Goal: Information Seeking & Learning: Find specific fact

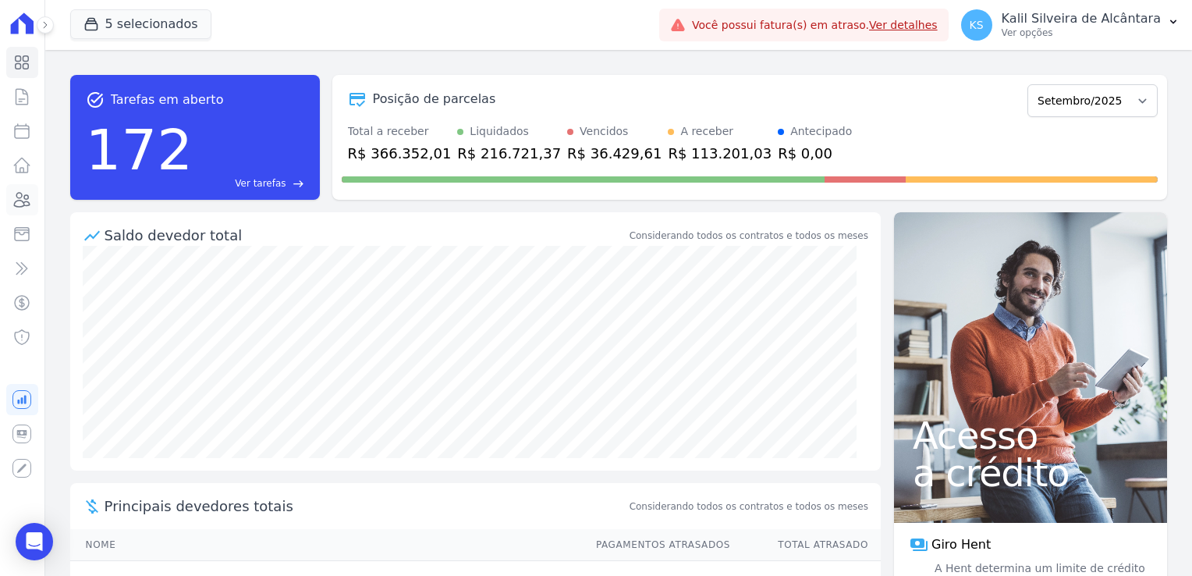
click at [21, 198] on icon at bounding box center [21, 199] width 19 height 19
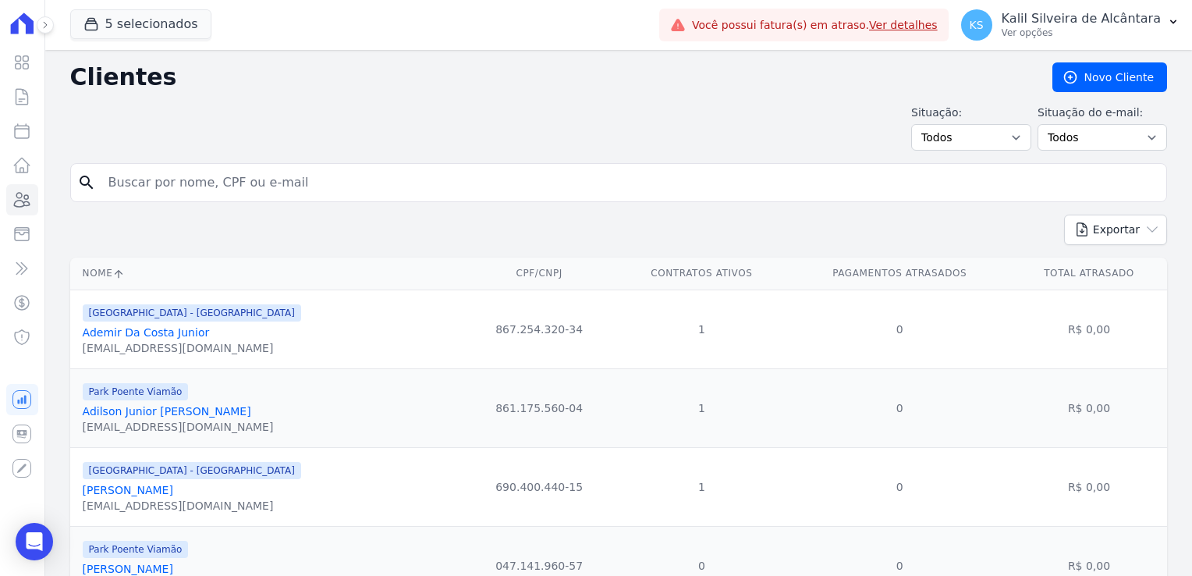
click at [346, 181] on input "search" at bounding box center [629, 182] width 1061 height 31
paste input "[PERSON_NAME]"
type input "[PERSON_NAME]"
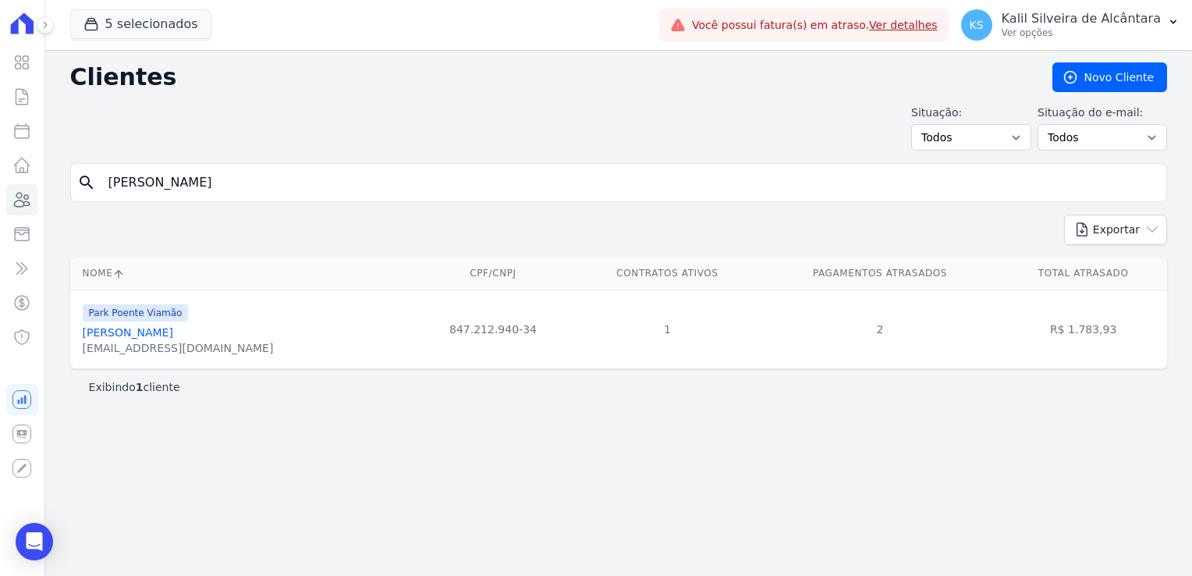
click at [149, 326] on link "[PERSON_NAME]" at bounding box center [128, 332] width 91 height 12
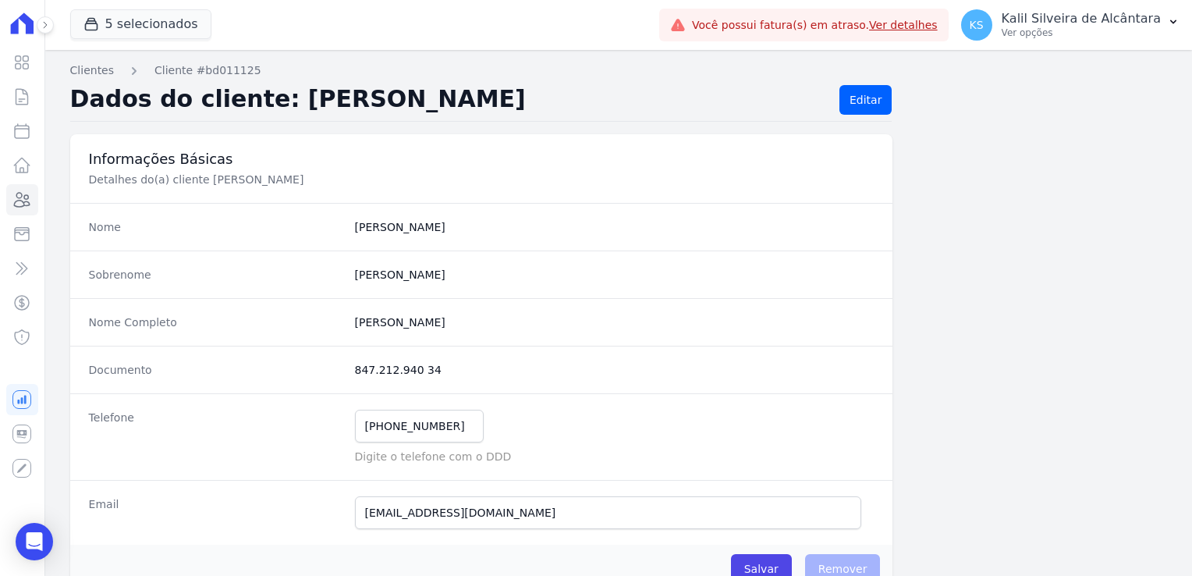
drag, startPoint x: 438, startPoint y: 378, endPoint x: 352, endPoint y: 376, distance: 85.9
click at [352, 376] on div "Documento 847.212.940 34" at bounding box center [481, 370] width 823 height 48
copy dd "847.212.940 34"
click at [23, 194] on icon at bounding box center [21, 199] width 19 height 19
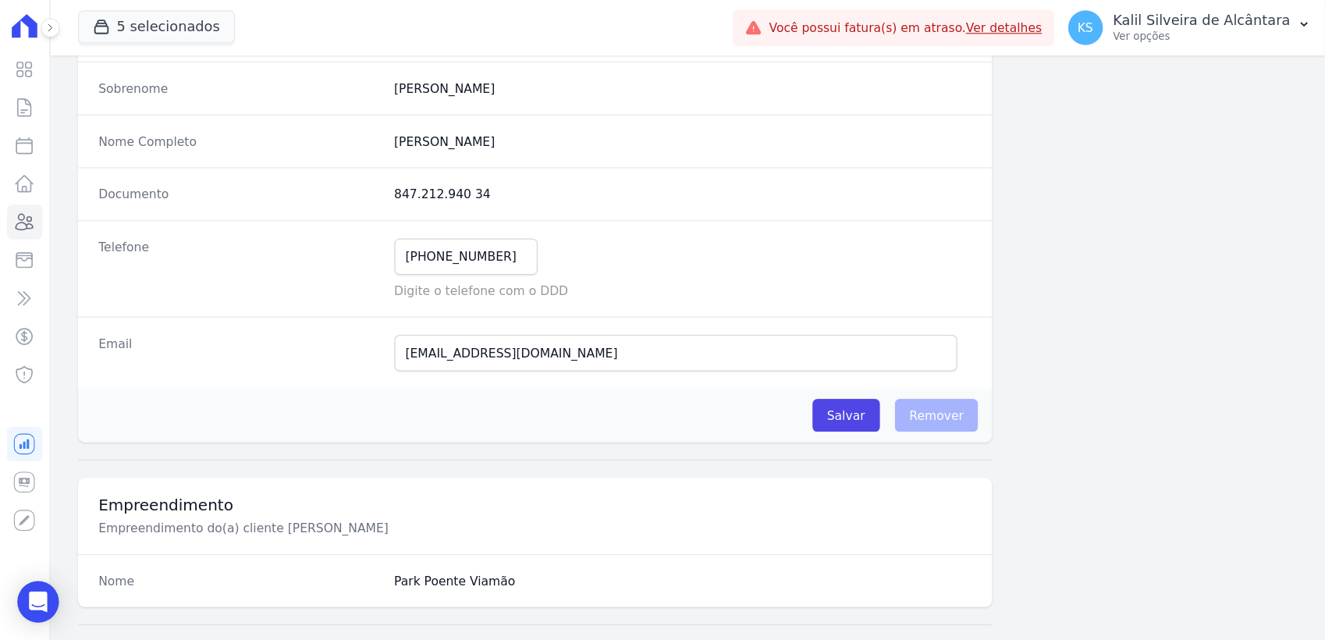
scroll to position [78, 0]
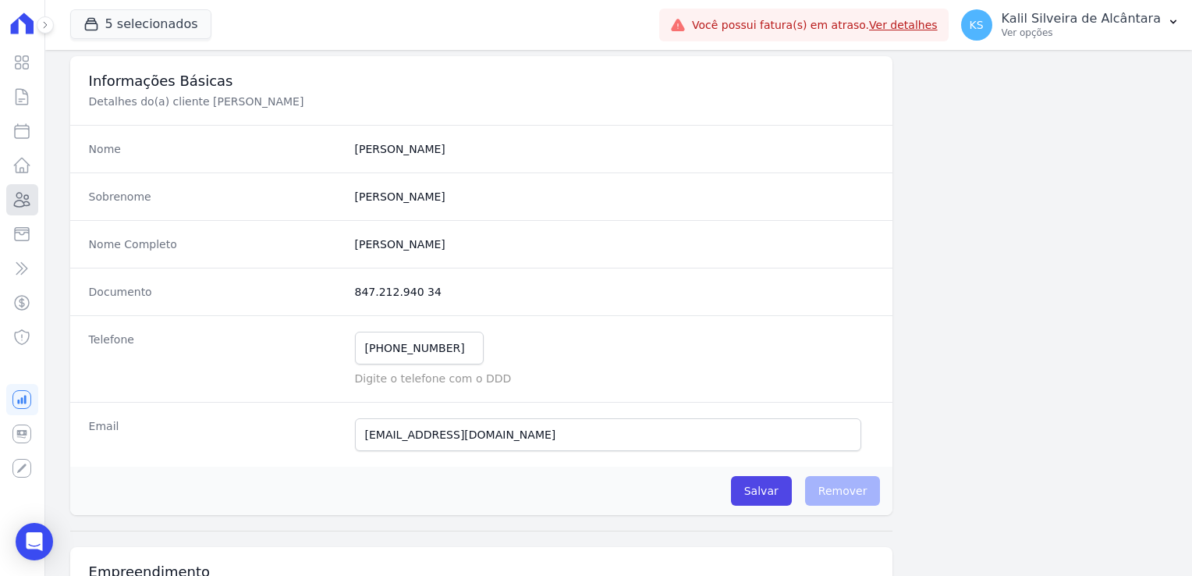
click at [22, 198] on icon at bounding box center [21, 199] width 19 height 19
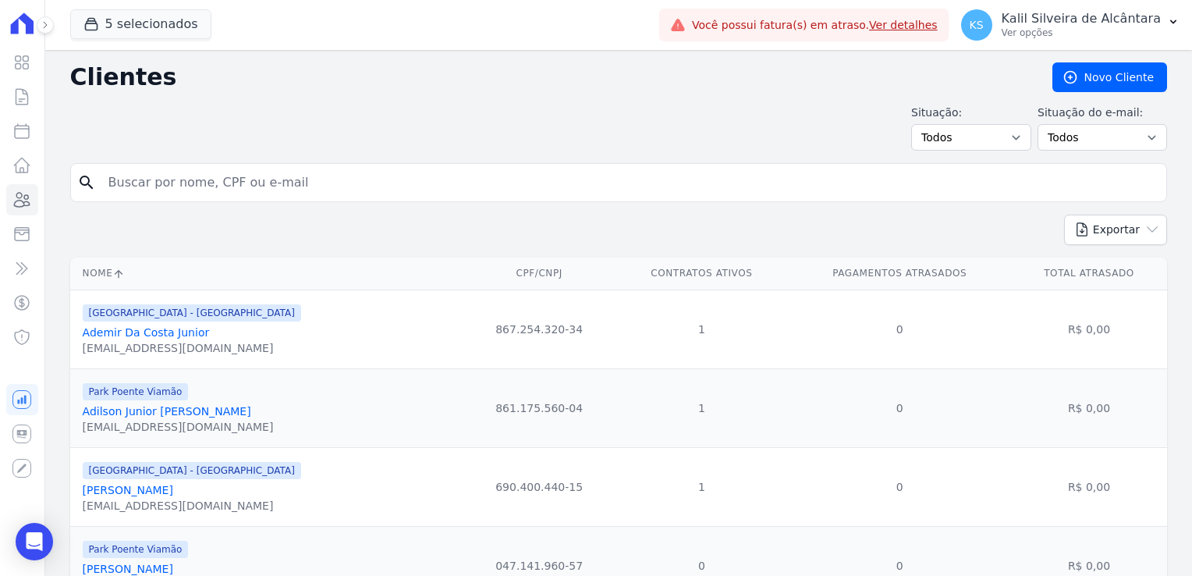
click at [198, 185] on input "search" at bounding box center [629, 182] width 1061 height 31
paste input "[PERSON_NAME]"
type input "[PERSON_NAME]"
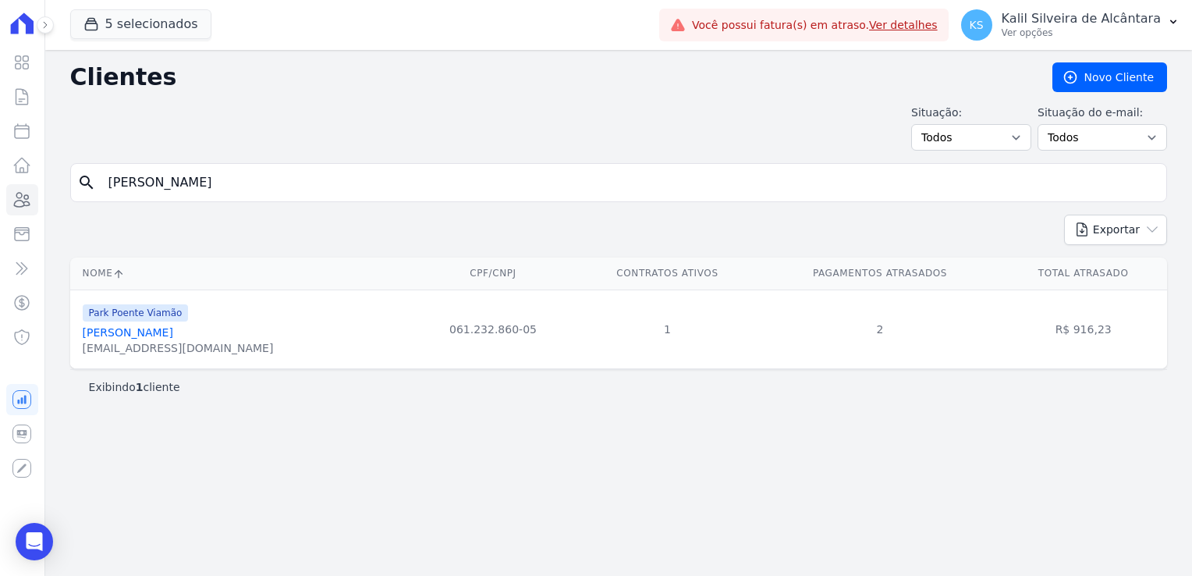
click at [166, 329] on link "[PERSON_NAME]" at bounding box center [128, 332] width 91 height 12
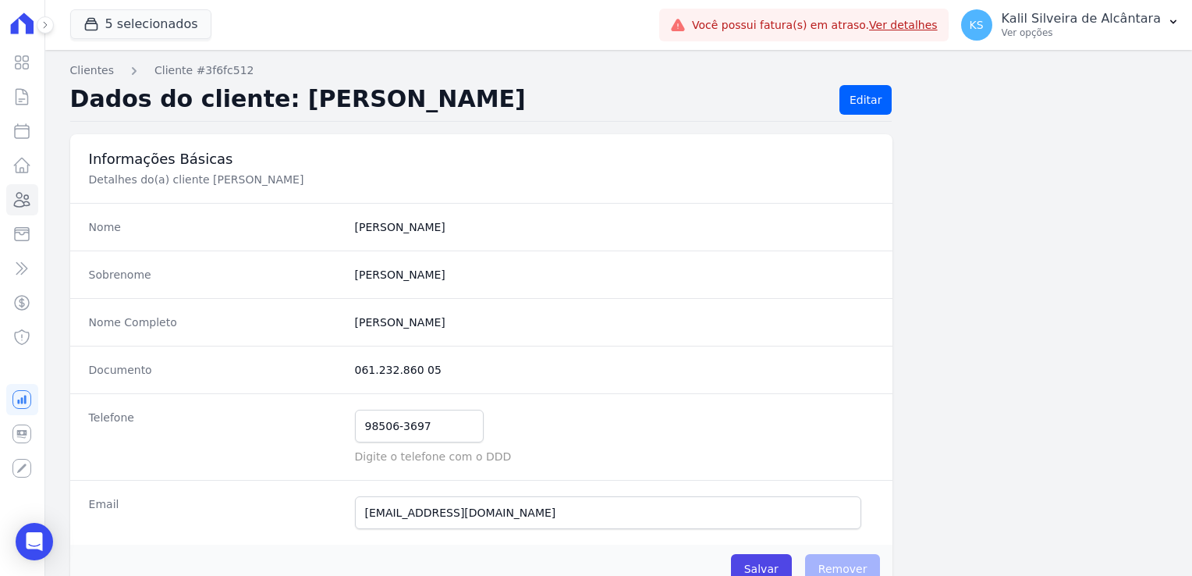
drag, startPoint x: 431, startPoint y: 368, endPoint x: 350, endPoint y: 363, distance: 81.3
click at [350, 363] on div "Documento 061.232.860 05" at bounding box center [481, 370] width 823 height 48
copy dd "061.232.860 05"
click at [20, 204] on icon at bounding box center [21, 199] width 19 height 19
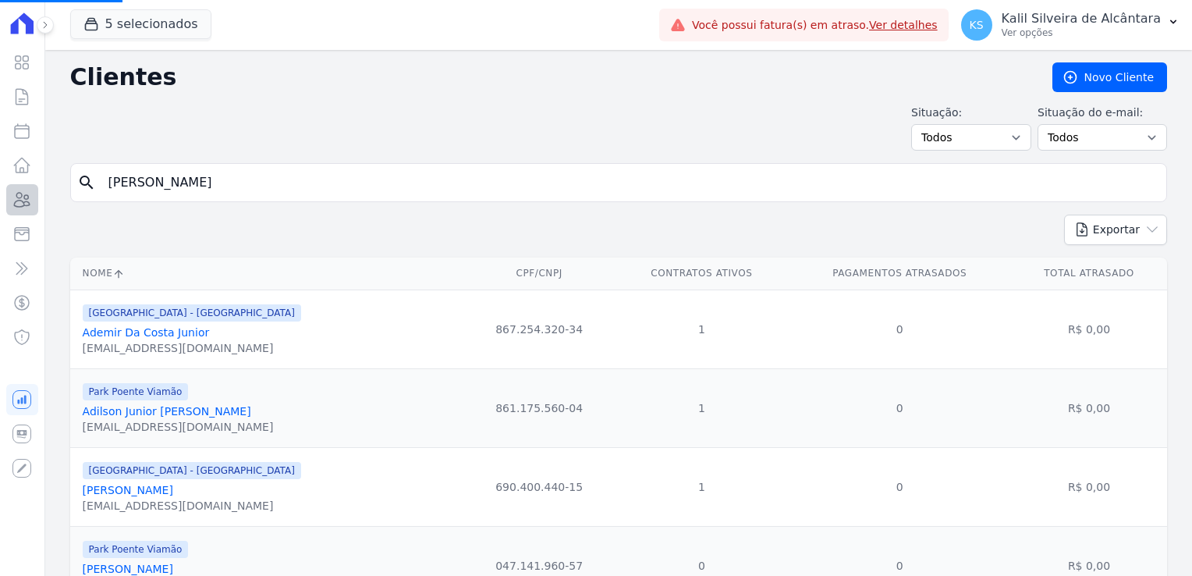
drag, startPoint x: 326, startPoint y: 190, endPoint x: 24, endPoint y: 189, distance: 302.0
click at [26, 189] on div "Visão Geral Contratos [GEOGRAPHIC_DATA] Lotes Clientes Minha Carteira Transferê…" at bounding box center [596, 288] width 1192 height 576
paste input "search"
click at [173, 189] on input "search" at bounding box center [629, 182] width 1061 height 31
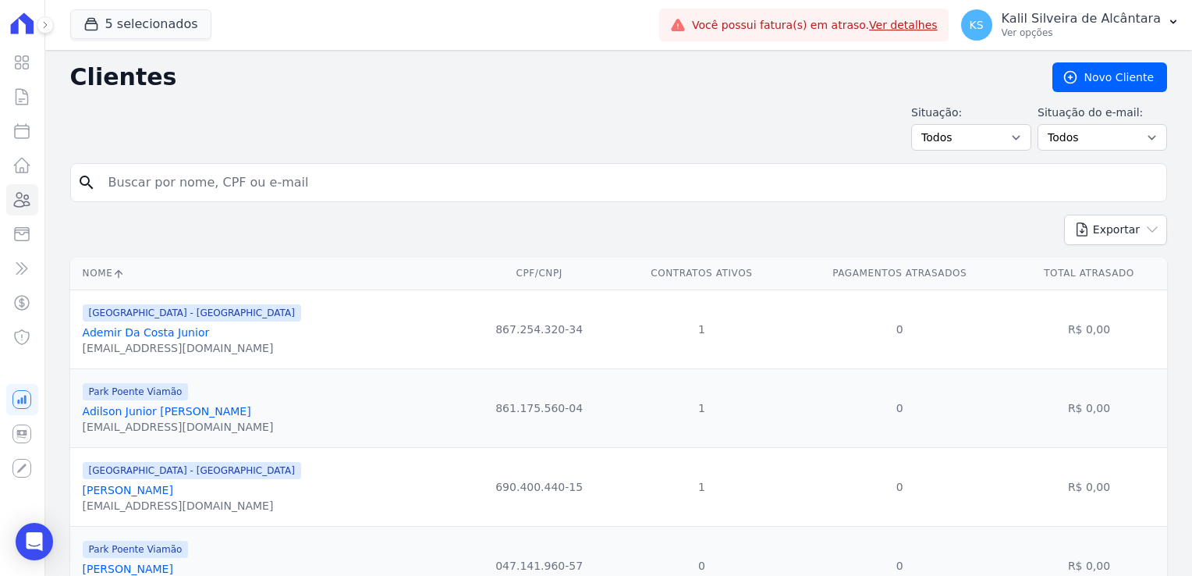
paste input "[PERSON_NAME] Da Conceiçao"
type input "[PERSON_NAME] Da Conceiçao]"
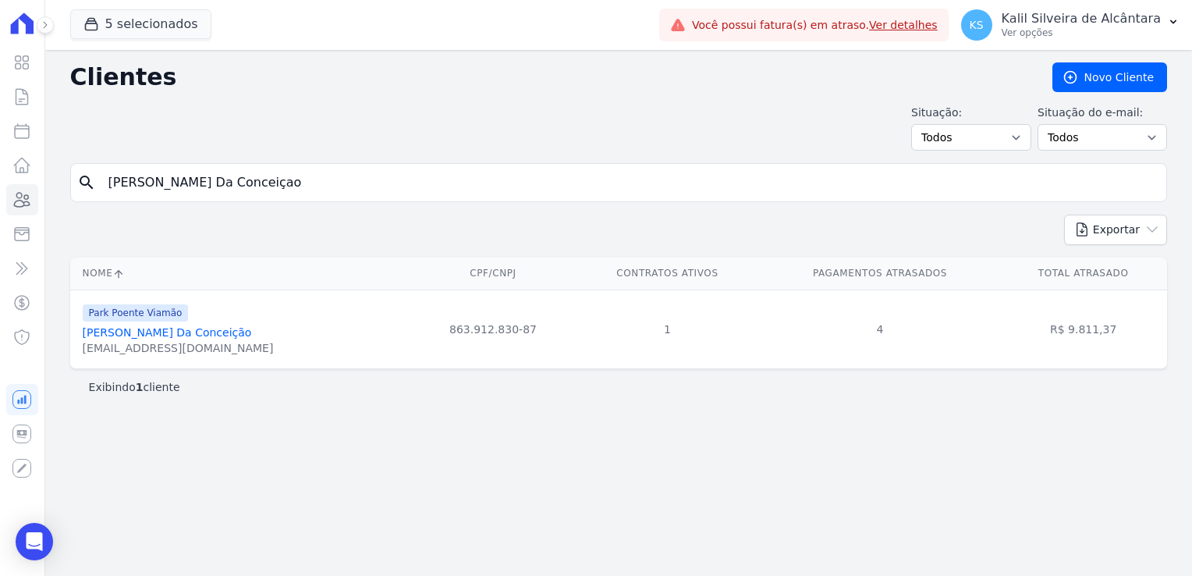
click at [165, 327] on link "[PERSON_NAME] Da Conceição" at bounding box center [167, 332] width 169 height 12
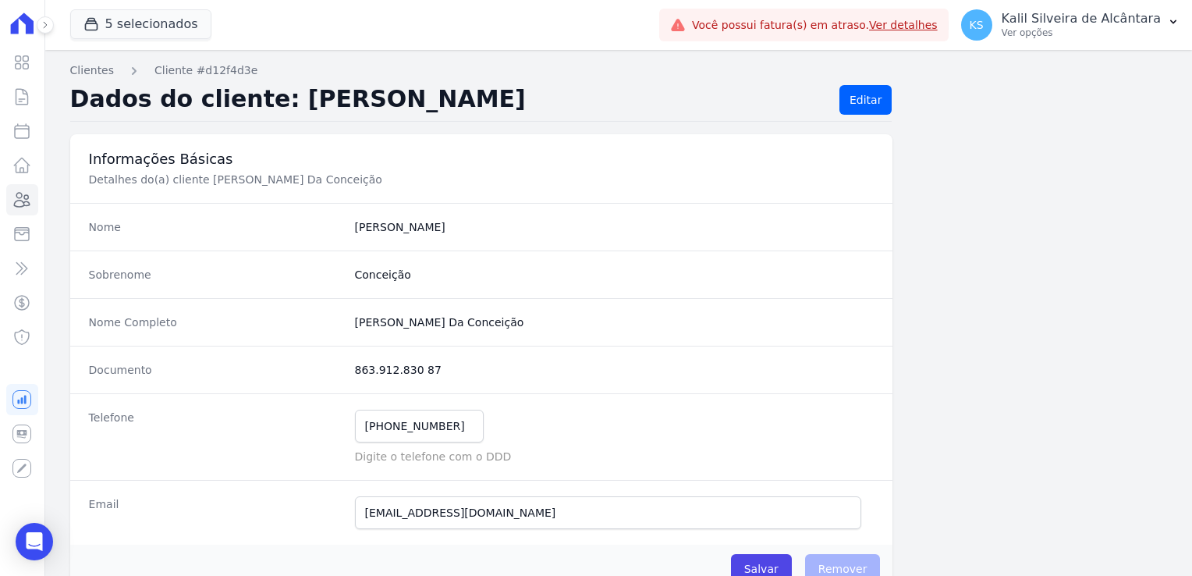
drag, startPoint x: 426, startPoint y: 362, endPoint x: 352, endPoint y: 367, distance: 74.3
click at [355, 367] on dd "863.912.830 87" at bounding box center [615, 370] width 520 height 16
copy dd "863.912.830 87"
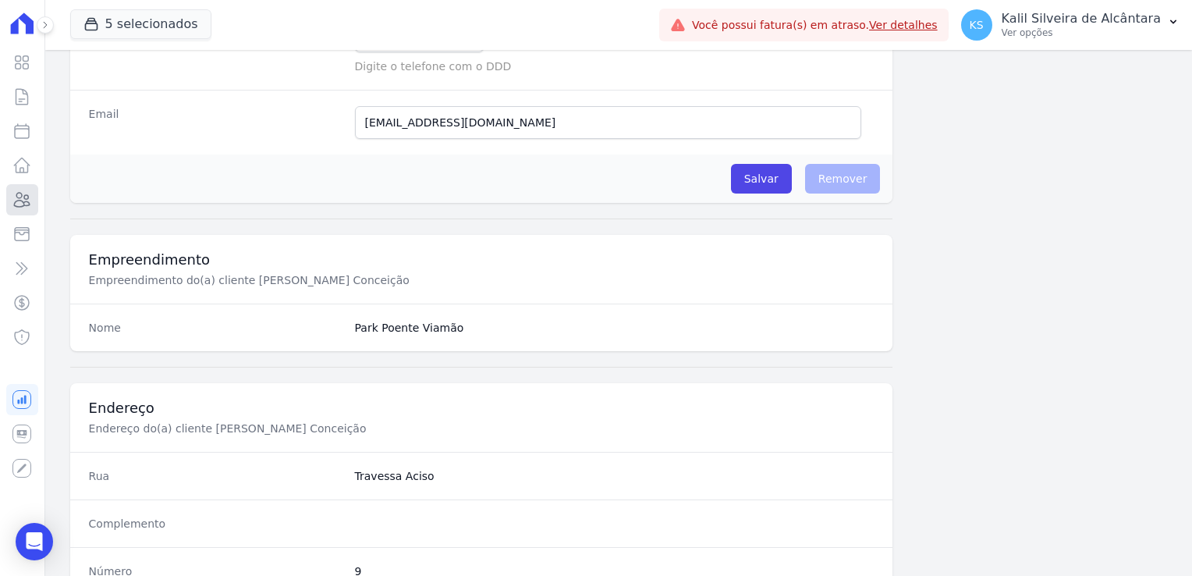
click at [25, 194] on icon at bounding box center [21, 199] width 19 height 19
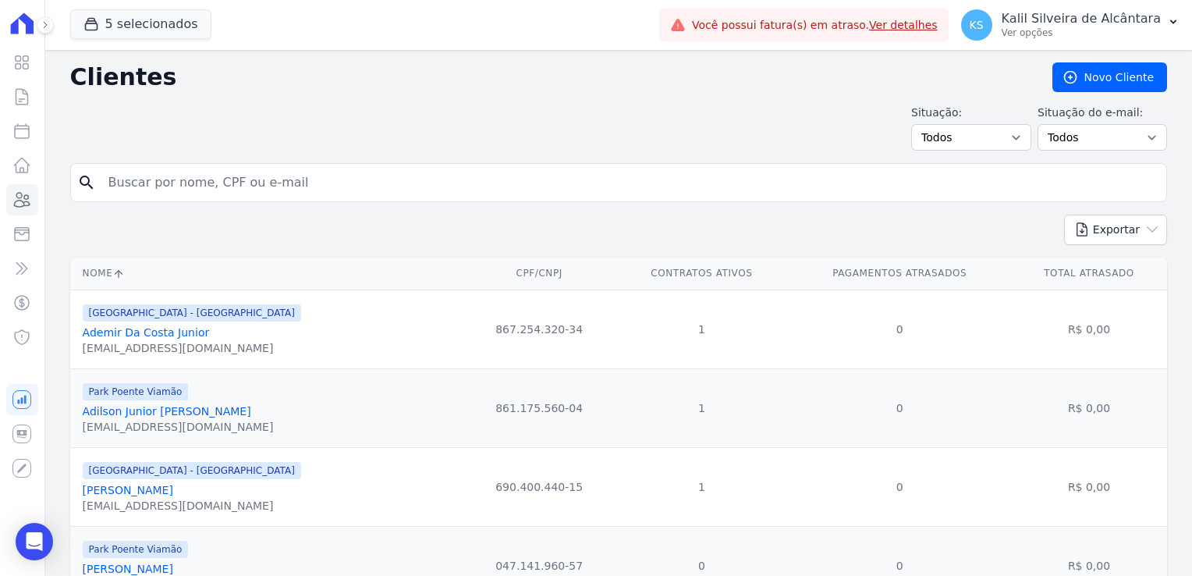
click at [286, 179] on input "search" at bounding box center [629, 182] width 1061 height 31
paste input "[PERSON_NAME]"
type input "[PERSON_NAME]"
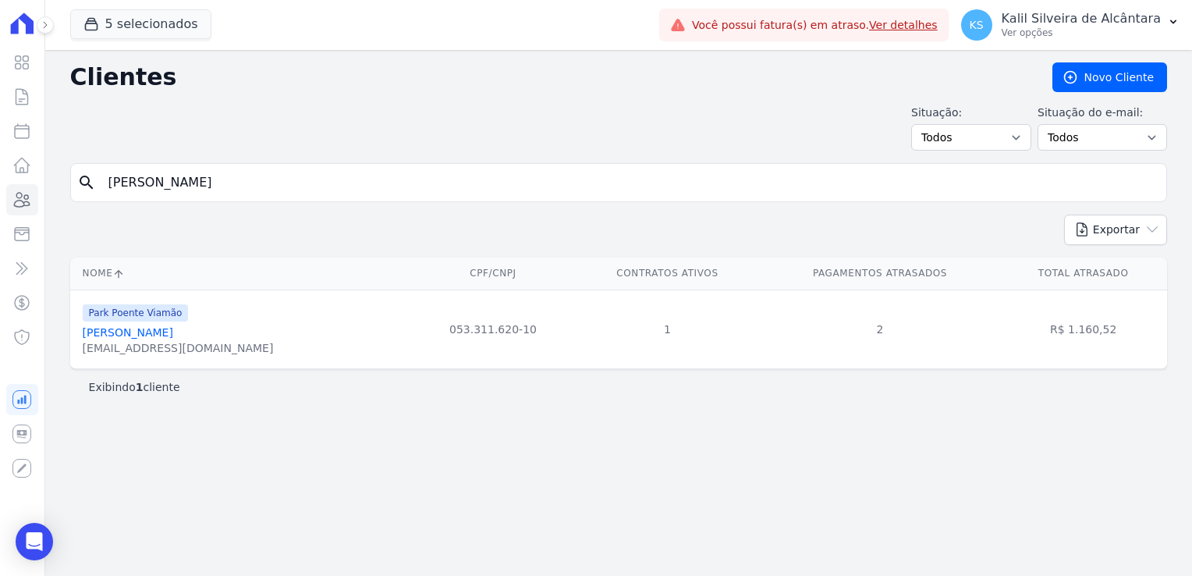
click at [173, 332] on link "[PERSON_NAME]" at bounding box center [128, 332] width 91 height 12
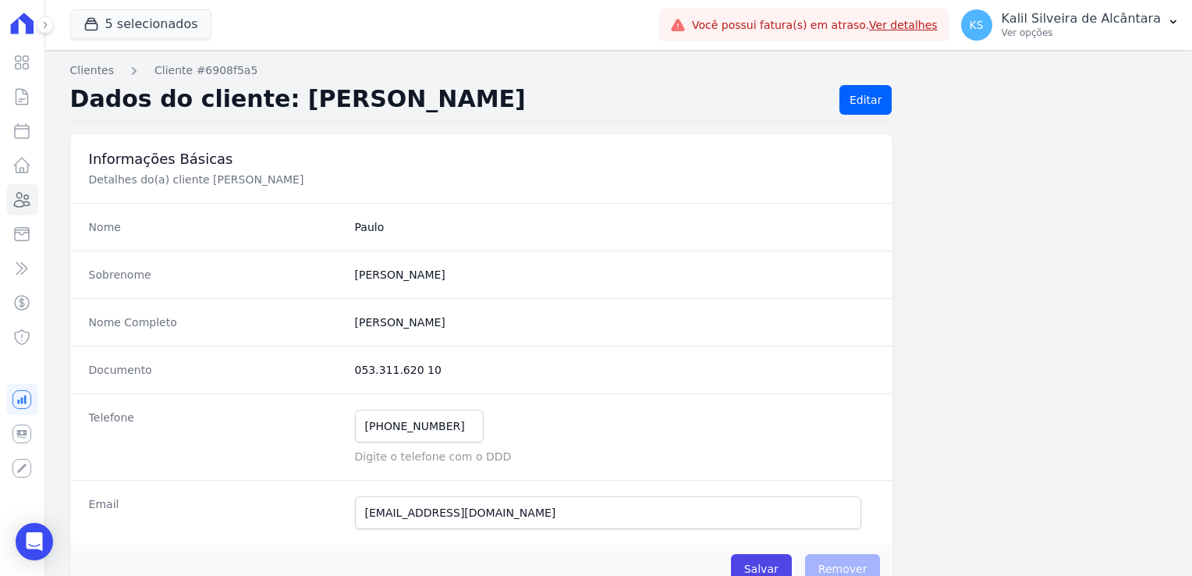
drag, startPoint x: 431, startPoint y: 367, endPoint x: 353, endPoint y: 375, distance: 78.5
click at [355, 375] on dd "053.311.620 10" at bounding box center [615, 370] width 520 height 16
copy dd "053.311.620 10"
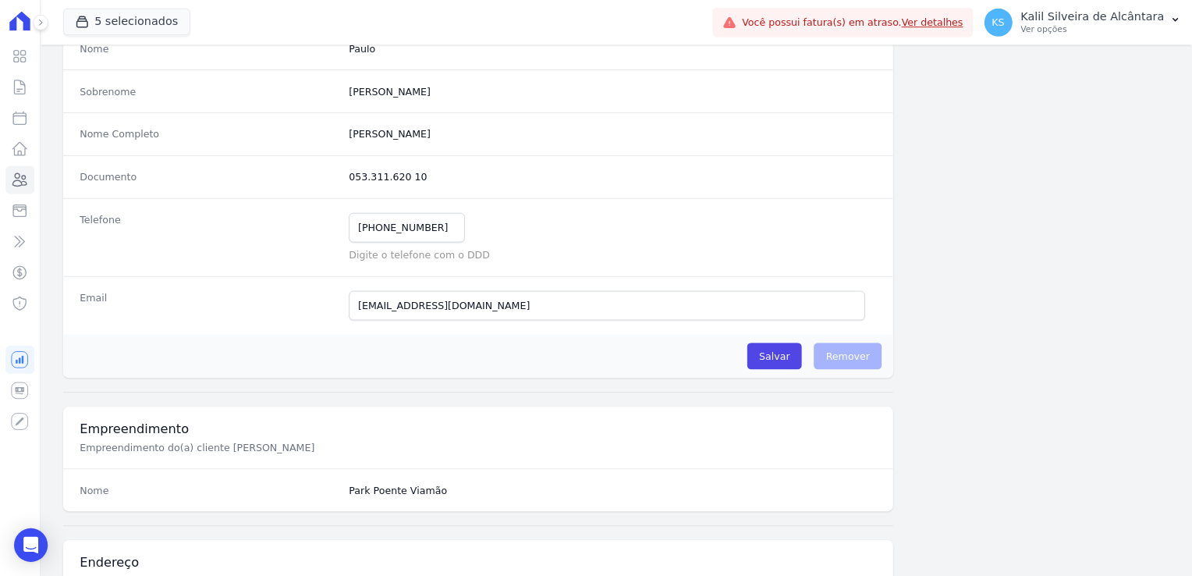
scroll to position [173, 0]
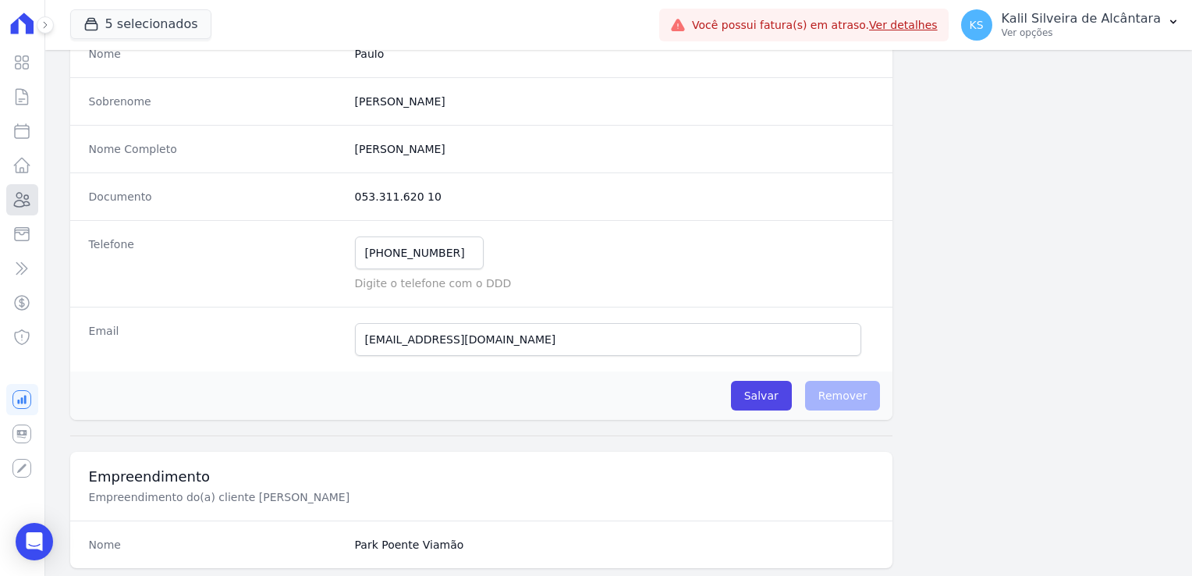
click at [22, 192] on icon at bounding box center [21, 199] width 19 height 19
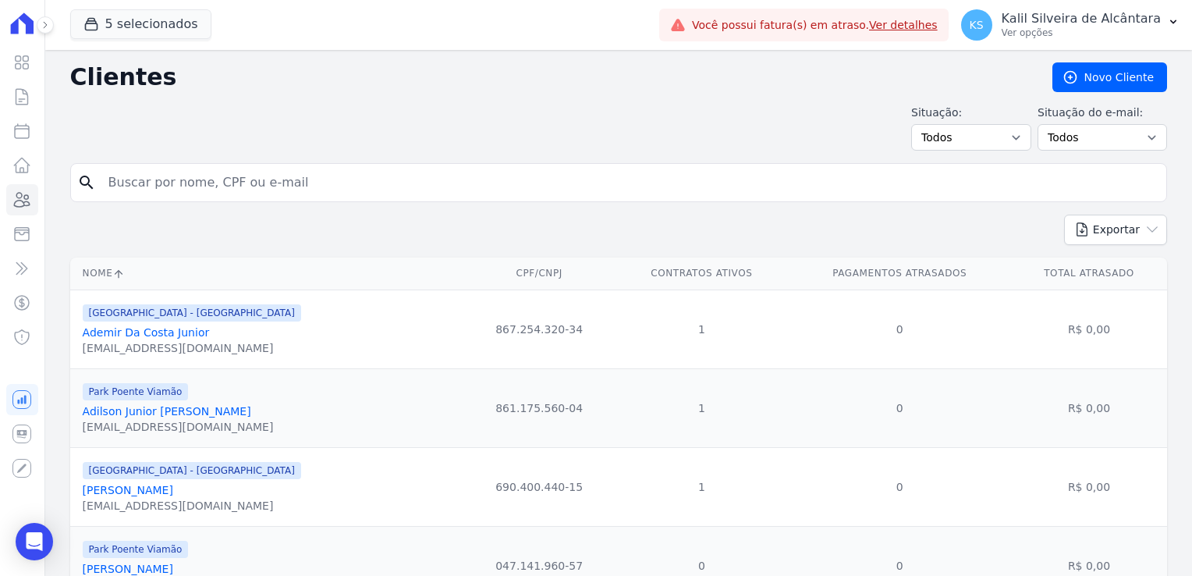
drag, startPoint x: 256, startPoint y: 213, endPoint x: 254, endPoint y: 204, distance: 9.7
click at [250, 192] on input "search" at bounding box center [629, 182] width 1061 height 31
paste input "[PERSON_NAME]"
type input "[PERSON_NAME]"
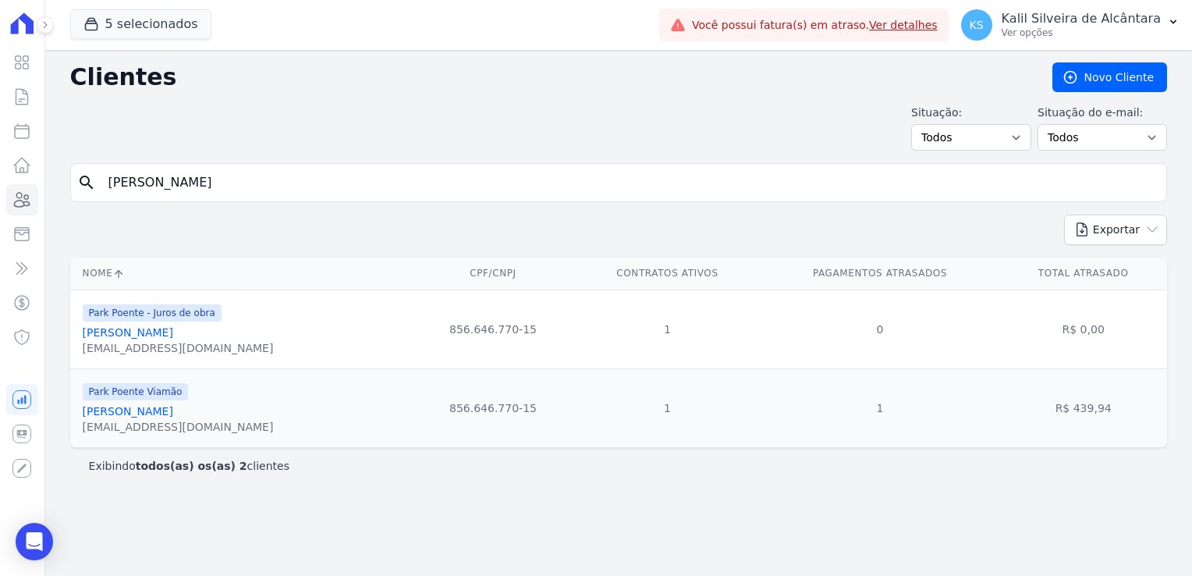
click at [165, 413] on link "[PERSON_NAME]" at bounding box center [128, 411] width 91 height 12
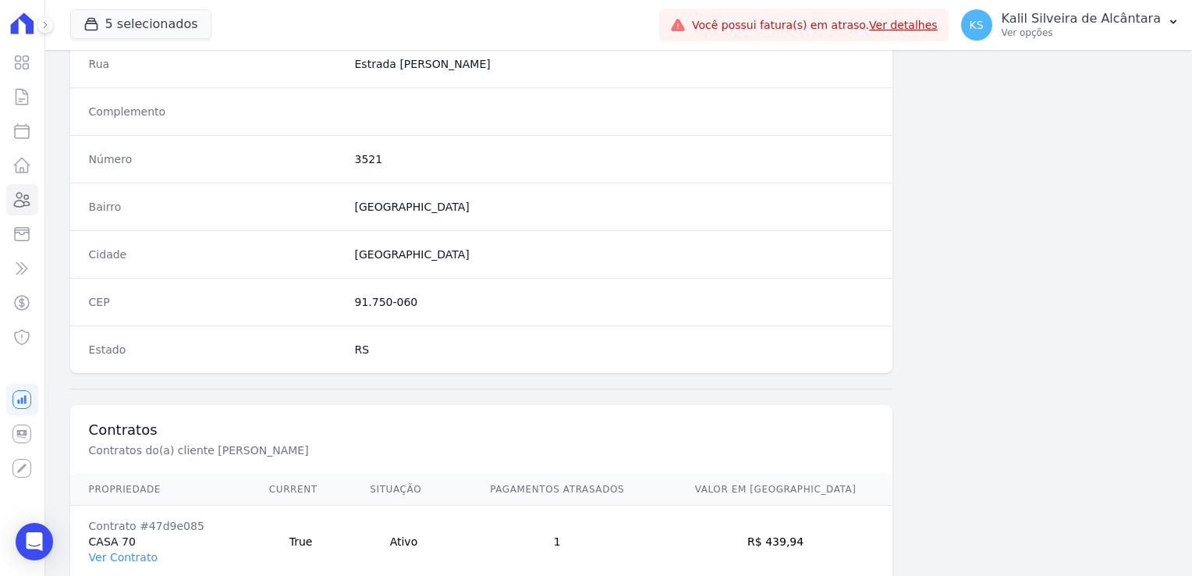
scroll to position [879, 0]
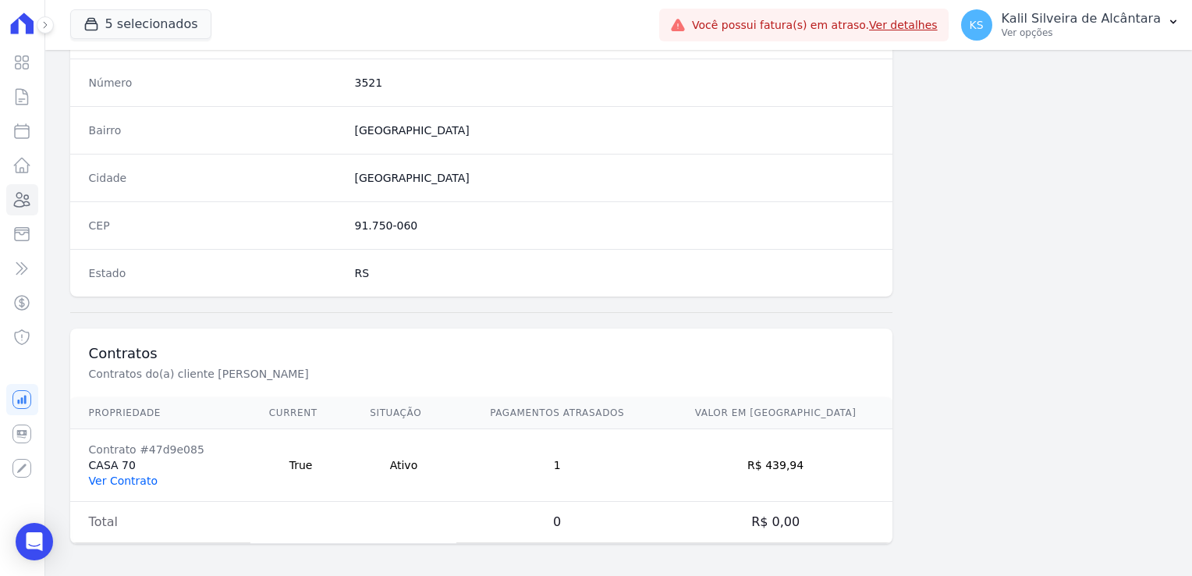
click at [141, 474] on link "Ver Contrato" at bounding box center [123, 480] width 69 height 12
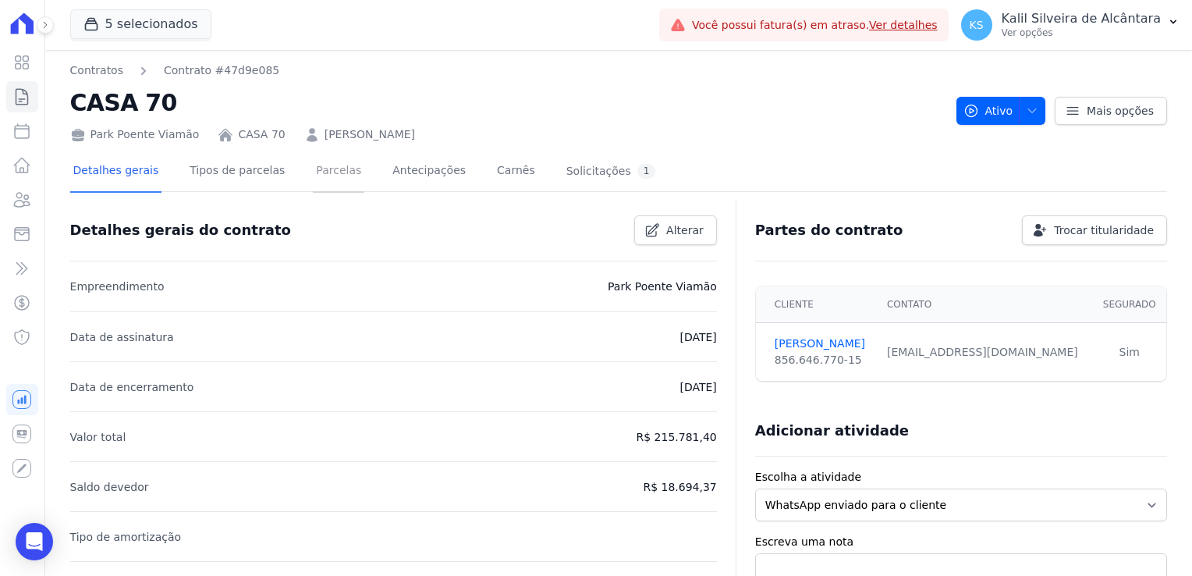
click at [322, 188] on link "Parcelas" at bounding box center [339, 171] width 52 height 41
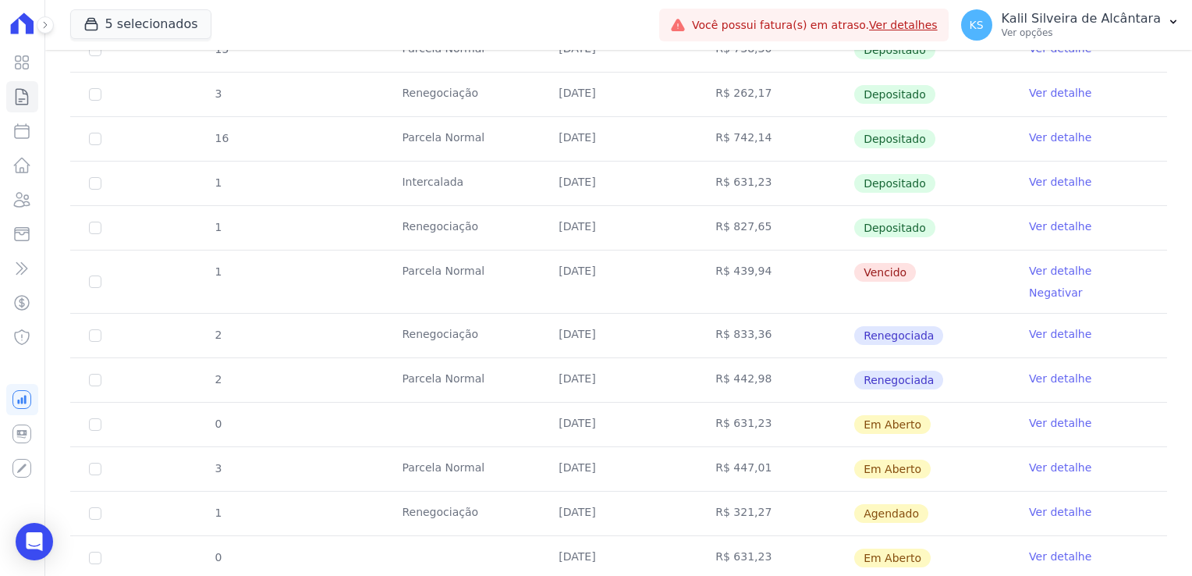
scroll to position [624, 0]
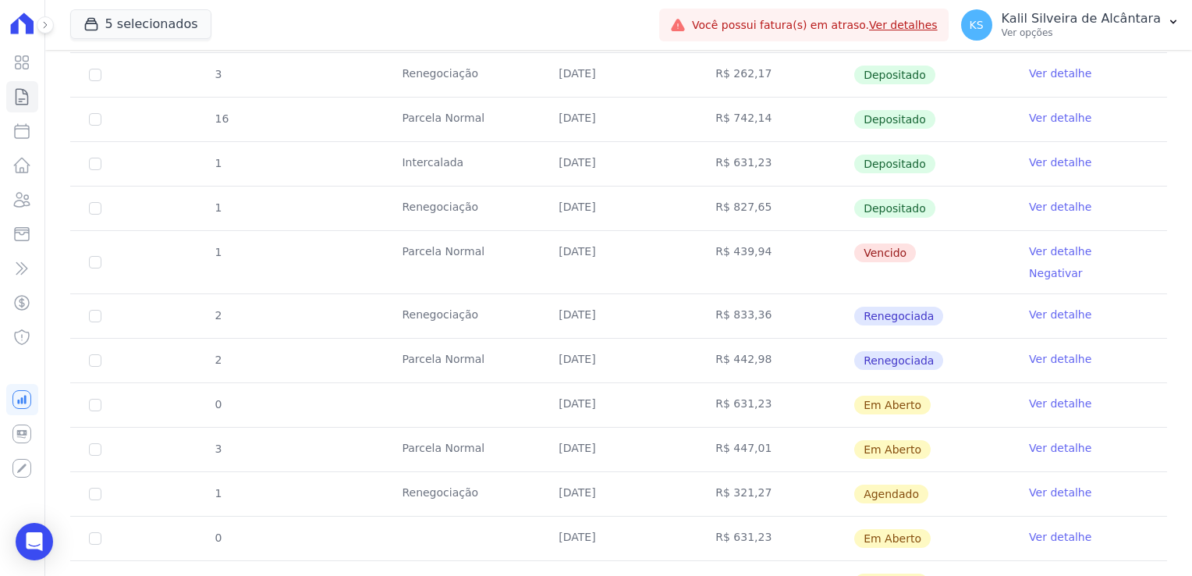
click at [854, 252] on td "Vencido" at bounding box center [932, 262] width 157 height 62
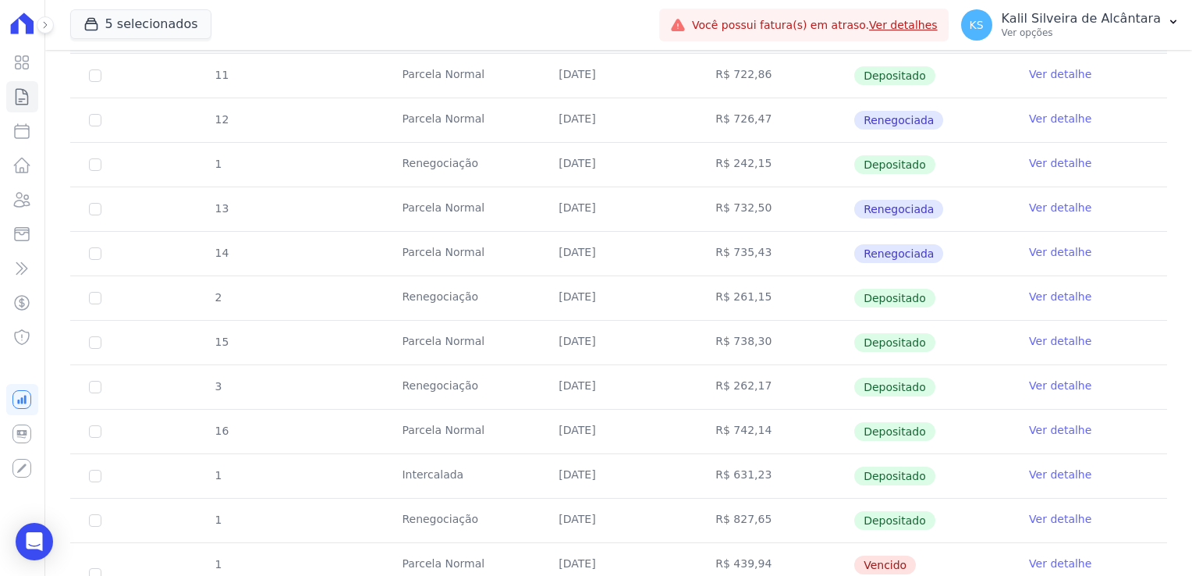
scroll to position [0, 0]
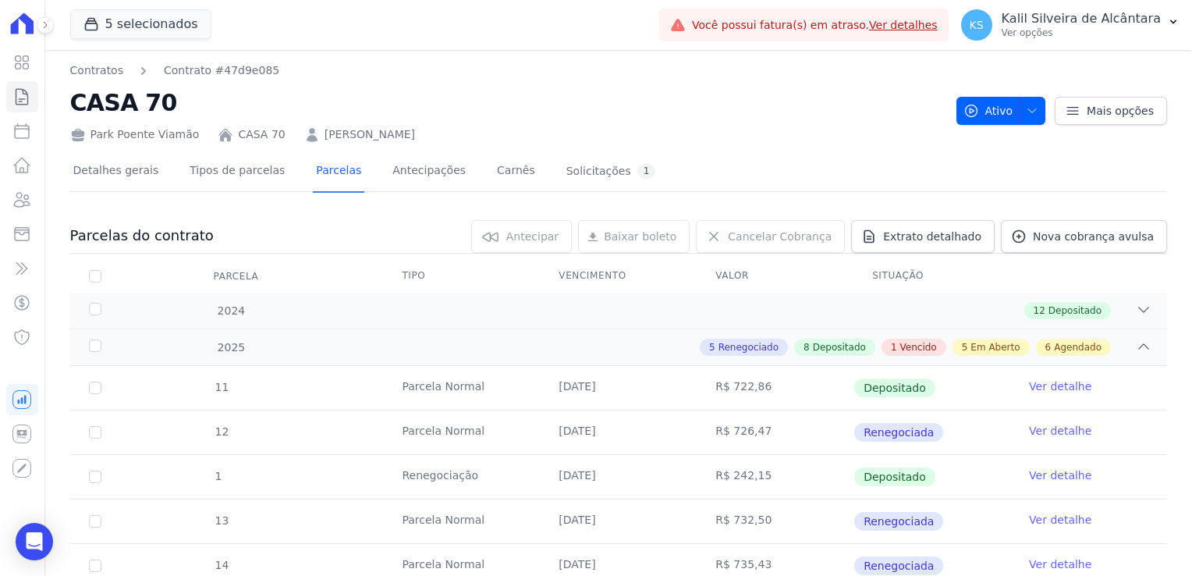
click at [415, 139] on link "[PERSON_NAME]" at bounding box center [370, 134] width 91 height 16
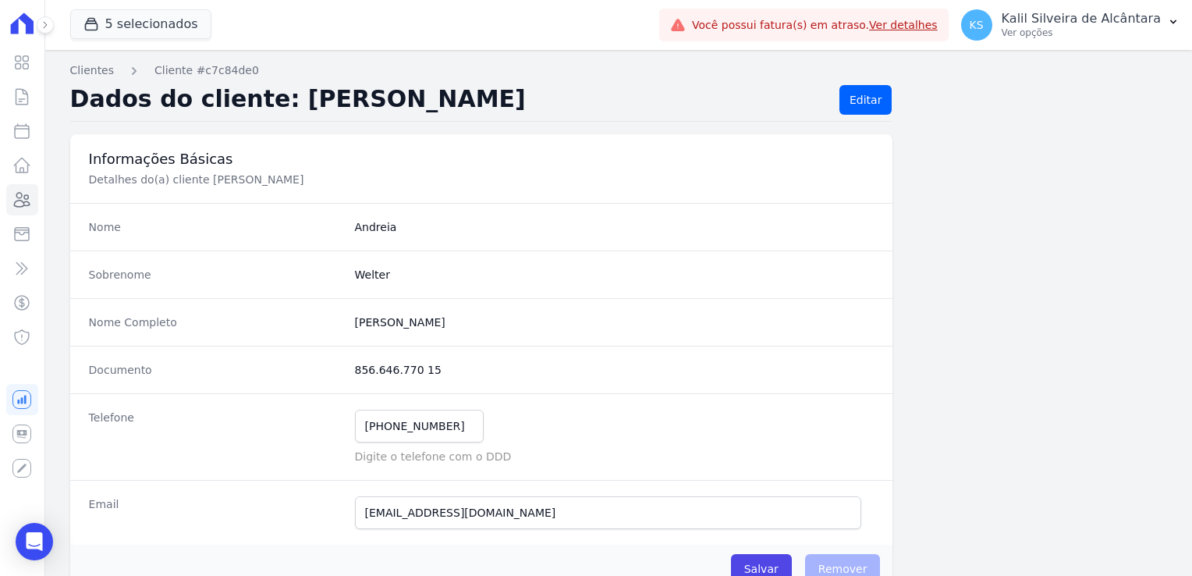
click at [322, 380] on div "Documento 856.646.770 15" at bounding box center [481, 370] width 823 height 48
click at [12, 211] on link "Clientes" at bounding box center [22, 199] width 32 height 31
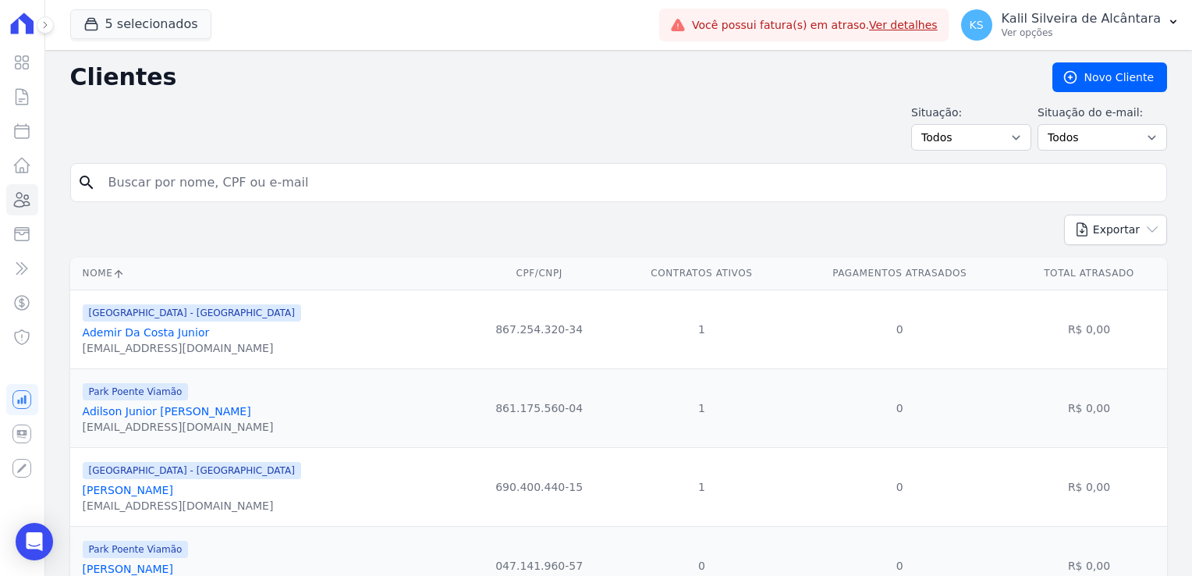
click at [311, 171] on input "search" at bounding box center [629, 182] width 1061 height 31
paste input "[MEDICAL_DATA][PERSON_NAME]"
type input "[MEDICAL_DATA][PERSON_NAME]"
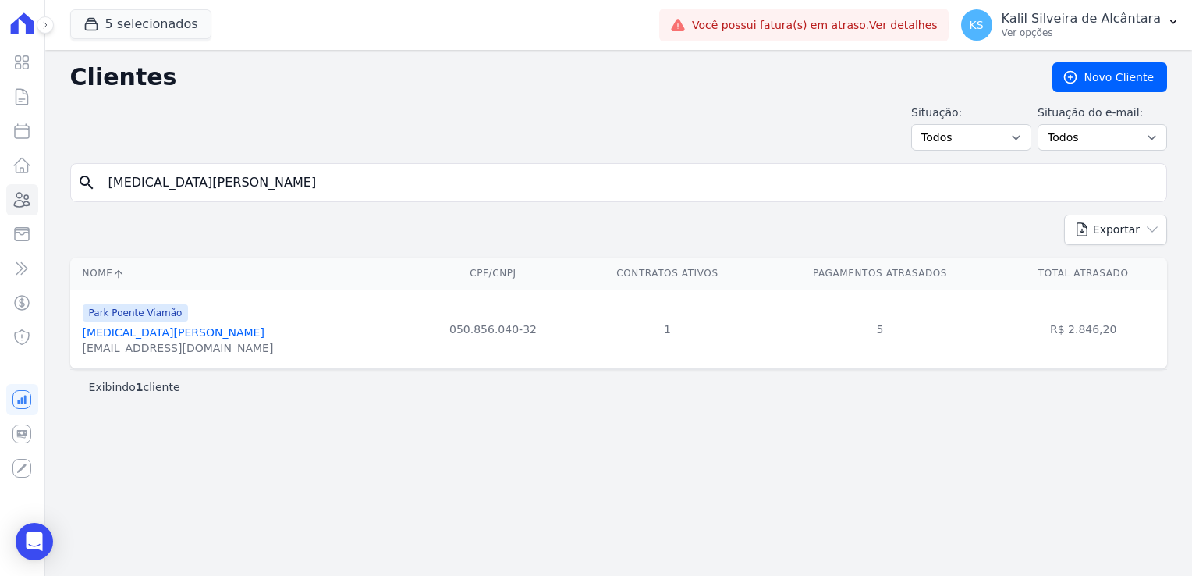
click at [179, 328] on link "[MEDICAL_DATA][PERSON_NAME]" at bounding box center [174, 332] width 182 height 12
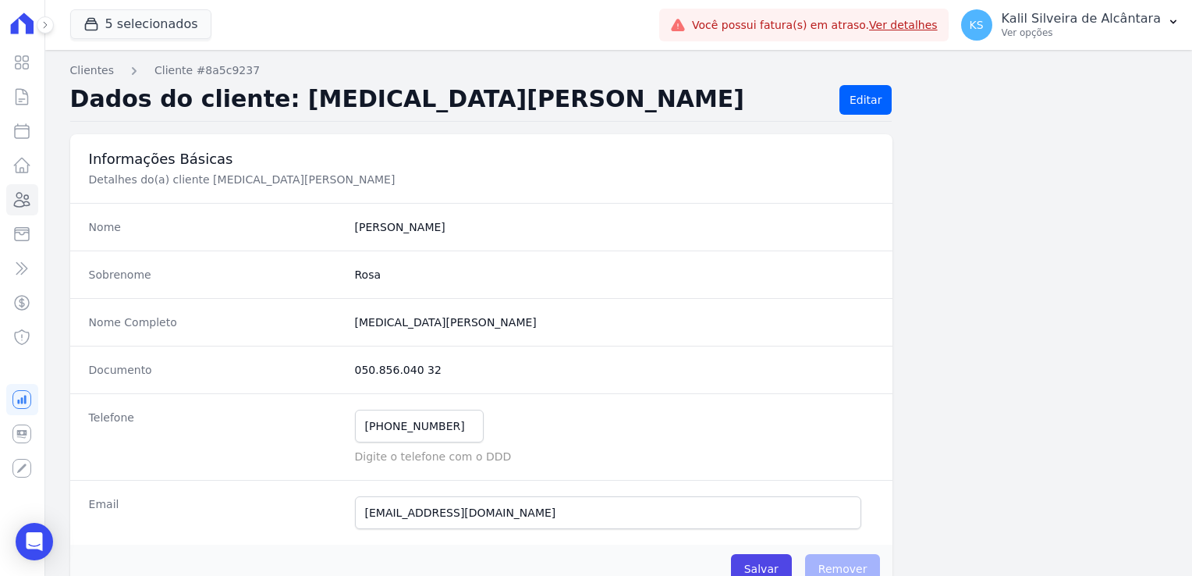
drag, startPoint x: 427, startPoint y: 375, endPoint x: 344, endPoint y: 370, distance: 82.9
click at [344, 370] on div "Documento 050.856.040 32" at bounding box center [481, 370] width 823 height 48
copy div "050.856.040 32"
click at [16, 204] on icon at bounding box center [21, 199] width 19 height 19
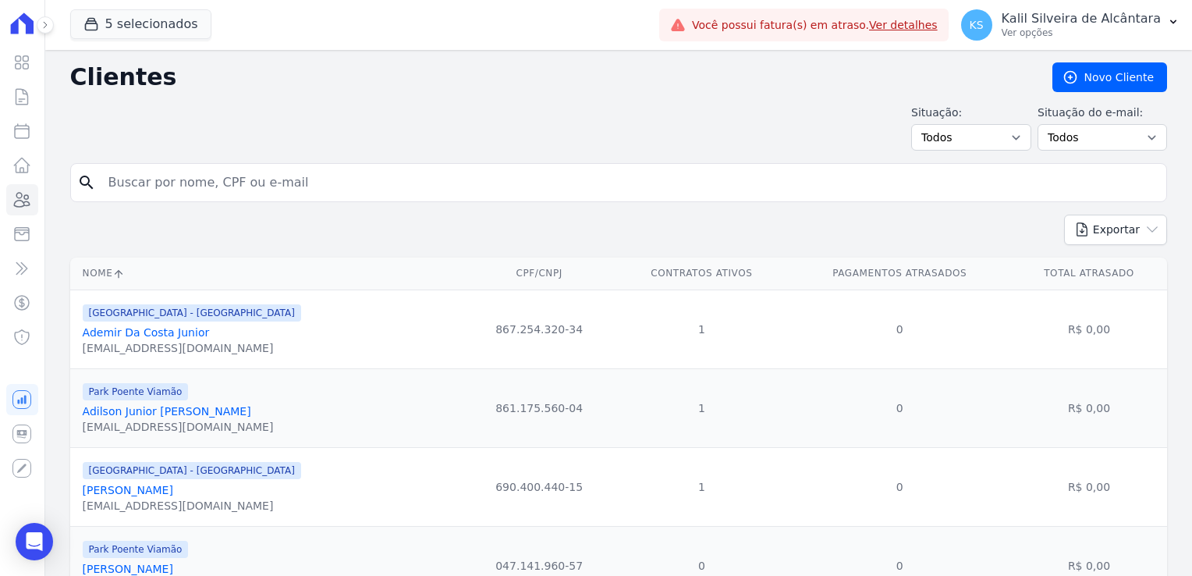
click at [316, 180] on input "search" at bounding box center [629, 182] width 1061 height 31
paste input "[PERSON_NAME]"
type input "[PERSON_NAME]"
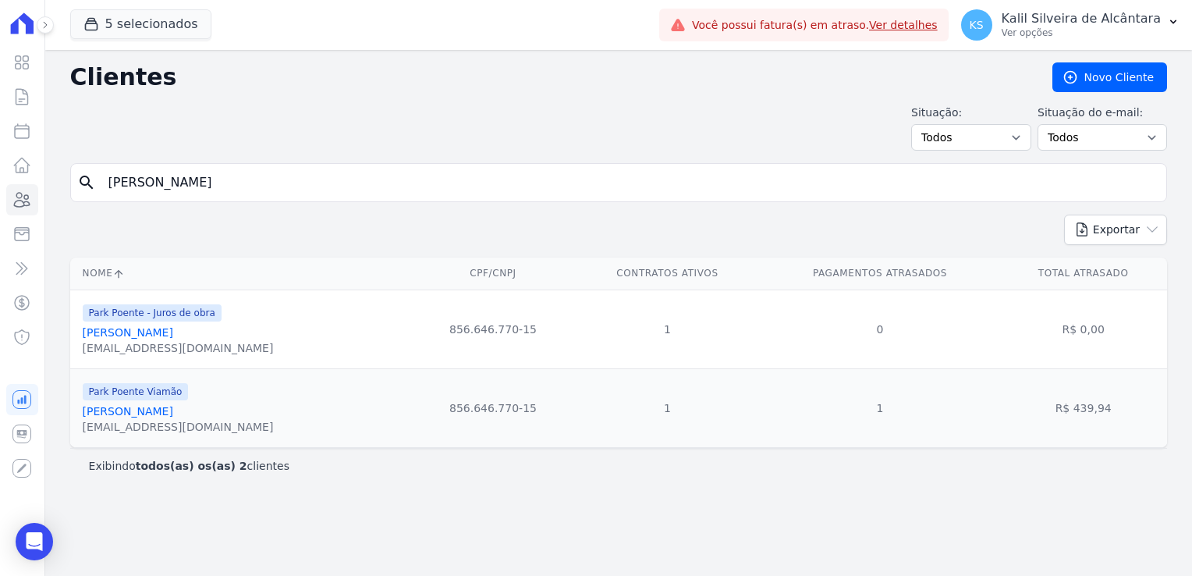
click at [130, 403] on div "Park Poente Viamão [PERSON_NAME] [EMAIL_ADDRESS][DOMAIN_NAME]" at bounding box center [178, 408] width 191 height 53
click at [137, 412] on link "[PERSON_NAME]" at bounding box center [128, 411] width 91 height 12
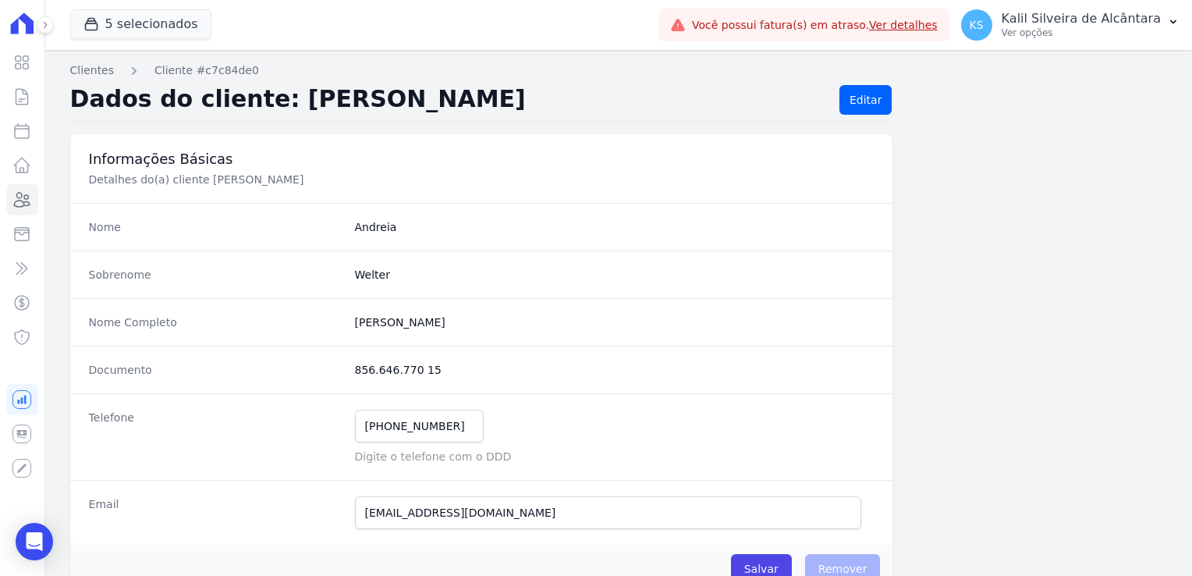
drag, startPoint x: 442, startPoint y: 368, endPoint x: 345, endPoint y: 368, distance: 97.6
click at [345, 368] on div "Documento 856.646.770 15" at bounding box center [481, 370] width 823 height 48
copy dd "856.646.770 15"
click at [21, 201] on icon at bounding box center [21, 199] width 19 height 19
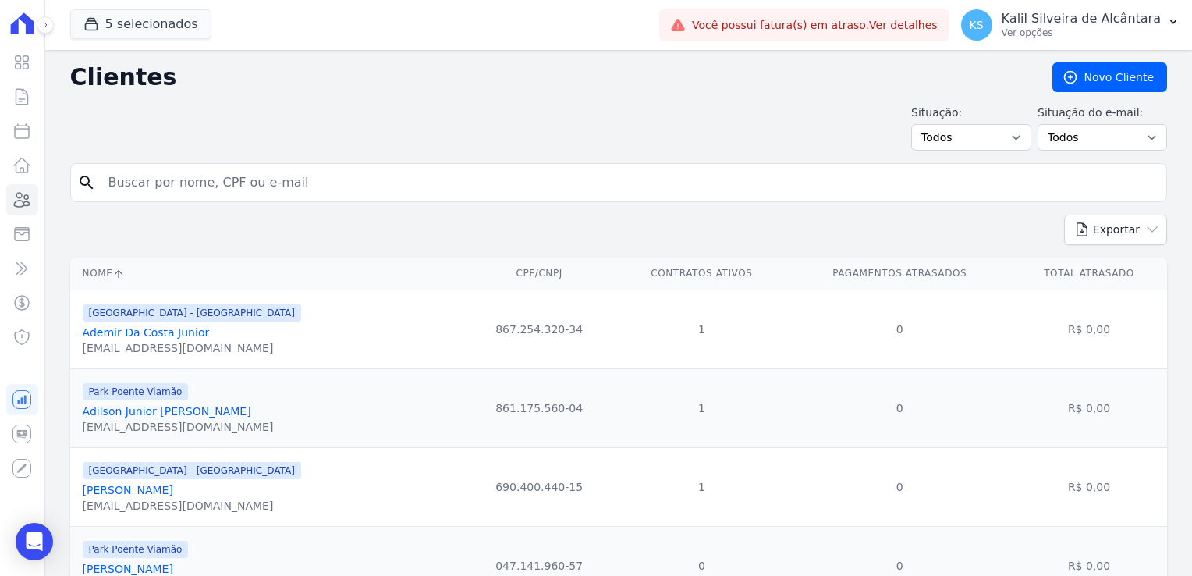
click at [316, 186] on input "search" at bounding box center [629, 182] width 1061 height 31
paste input "[MEDICAL_DATA][PERSON_NAME]"
type input "[MEDICAL_DATA][PERSON_NAME]"
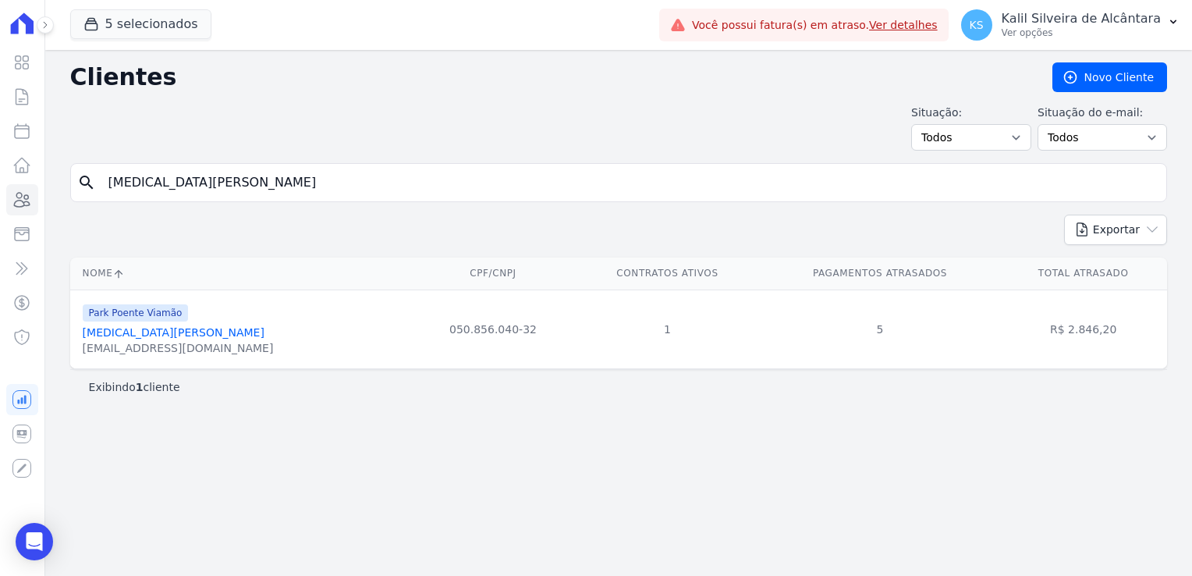
click at [188, 335] on link "[MEDICAL_DATA][PERSON_NAME]" at bounding box center [174, 332] width 182 height 12
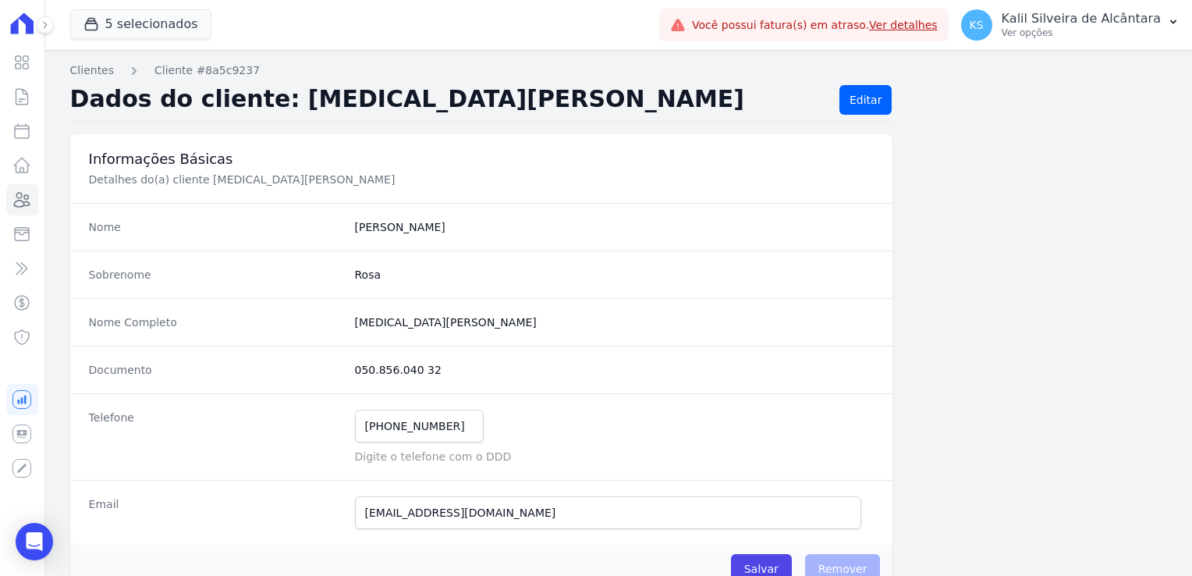
drag, startPoint x: 427, startPoint y: 372, endPoint x: 350, endPoint y: 375, distance: 77.3
click at [350, 375] on div "Documento 050.856.040 32" at bounding box center [481, 370] width 823 height 48
copy dd "050.856.040 32"
click at [17, 201] on icon at bounding box center [23, 200] width 16 height 14
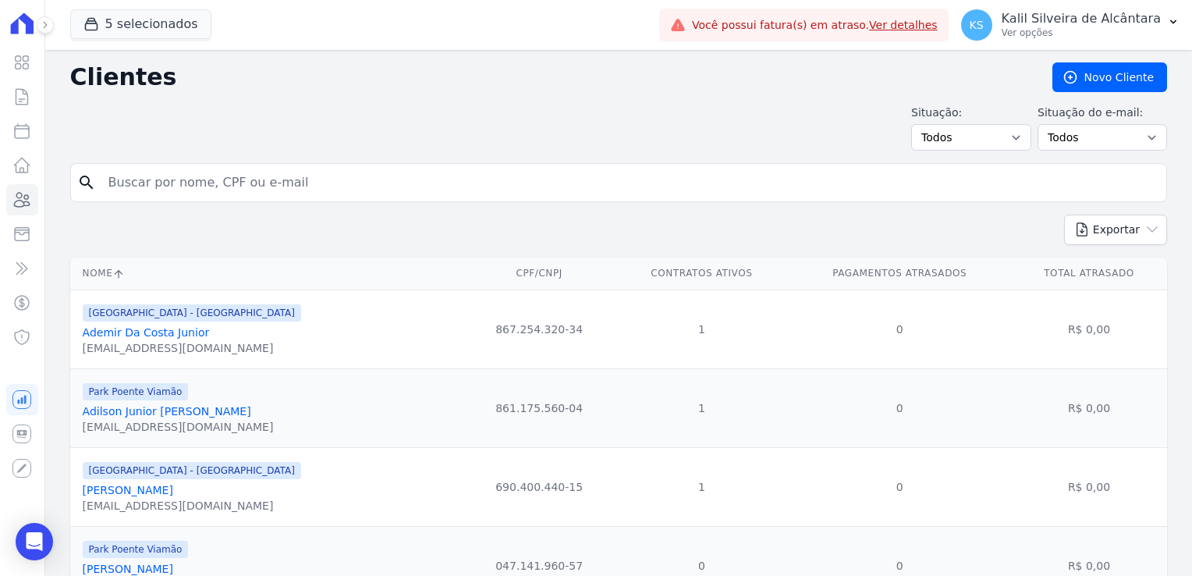
click at [272, 186] on input "search" at bounding box center [629, 182] width 1061 height 31
paste input "[PERSON_NAME]"
type input "[PERSON_NAME]"
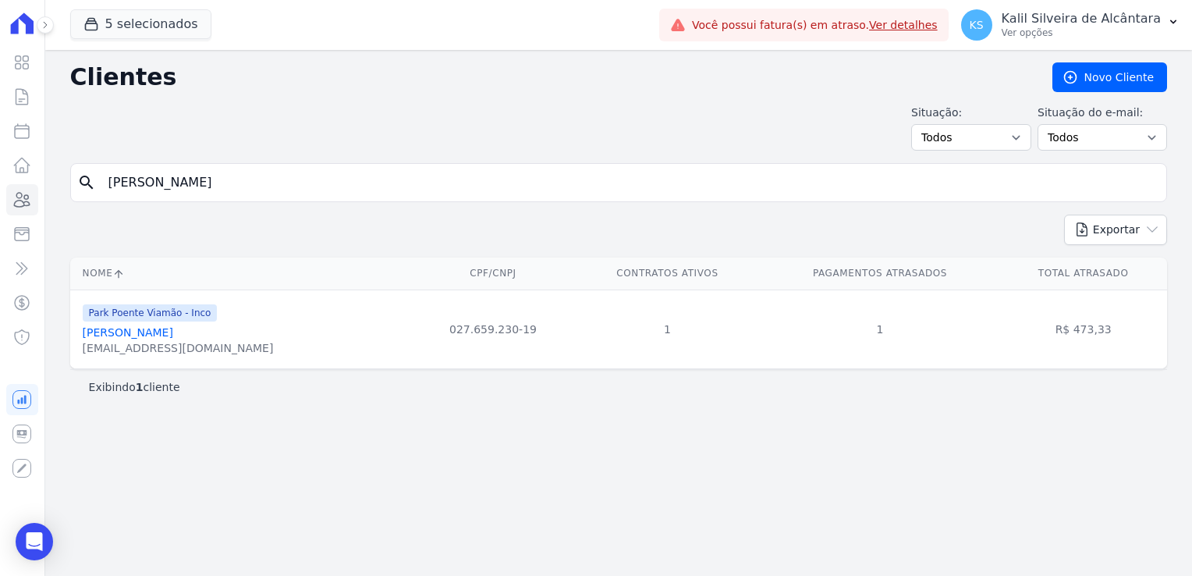
click at [144, 323] on div "Park Poente Viamão - Inco [PERSON_NAME] [EMAIL_ADDRESS][DOMAIN_NAME]" at bounding box center [178, 329] width 191 height 53
click at [149, 326] on link "[PERSON_NAME]" at bounding box center [128, 332] width 91 height 12
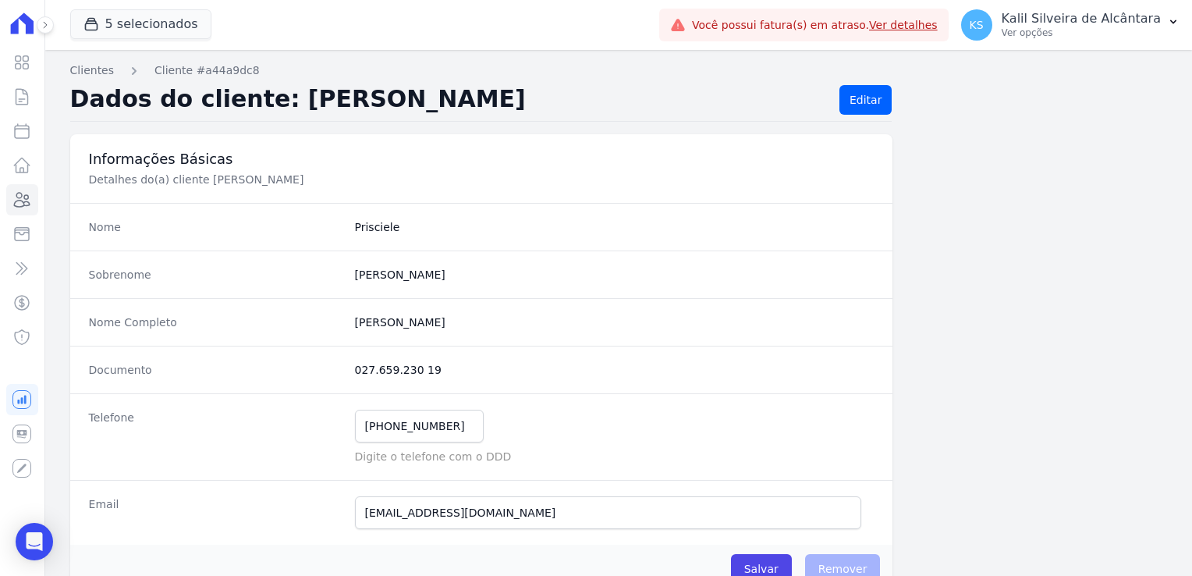
drag, startPoint x: 403, startPoint y: 375, endPoint x: 350, endPoint y: 376, distance: 53.1
click at [350, 376] on div "Documento 027.659.230 19" at bounding box center [481, 370] width 823 height 48
copy dd "027.659.230 19"
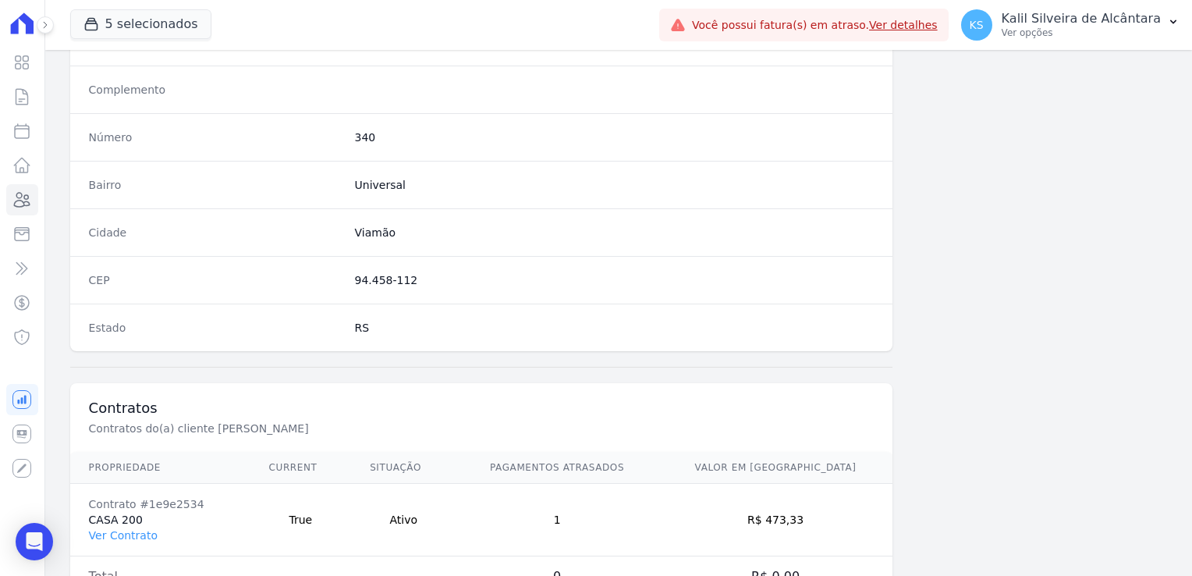
scroll to position [879, 0]
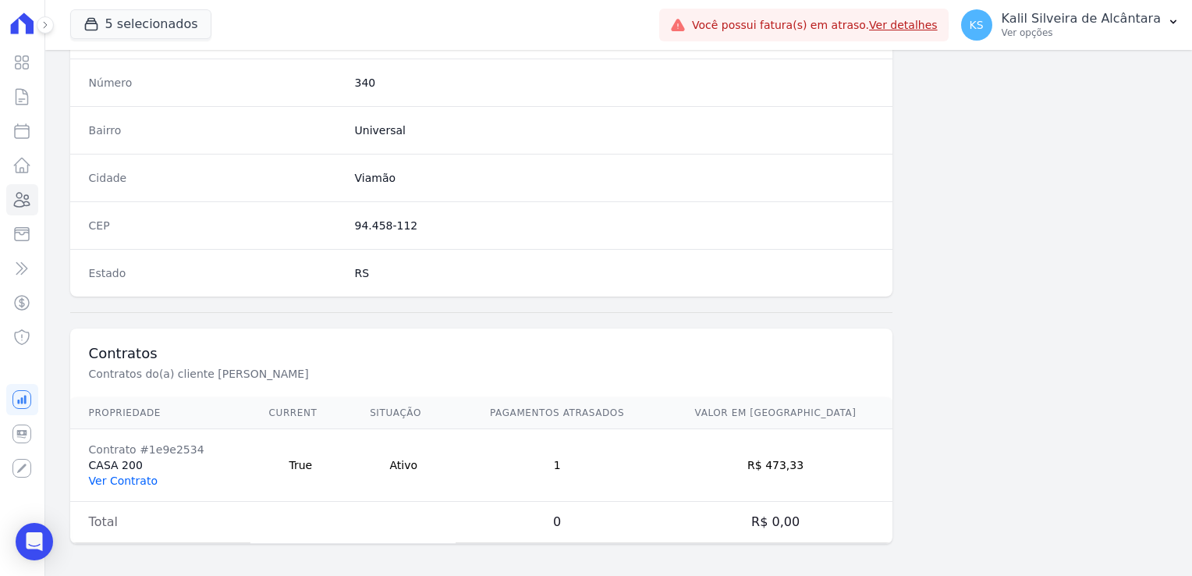
click at [143, 474] on link "Ver Contrato" at bounding box center [123, 480] width 69 height 12
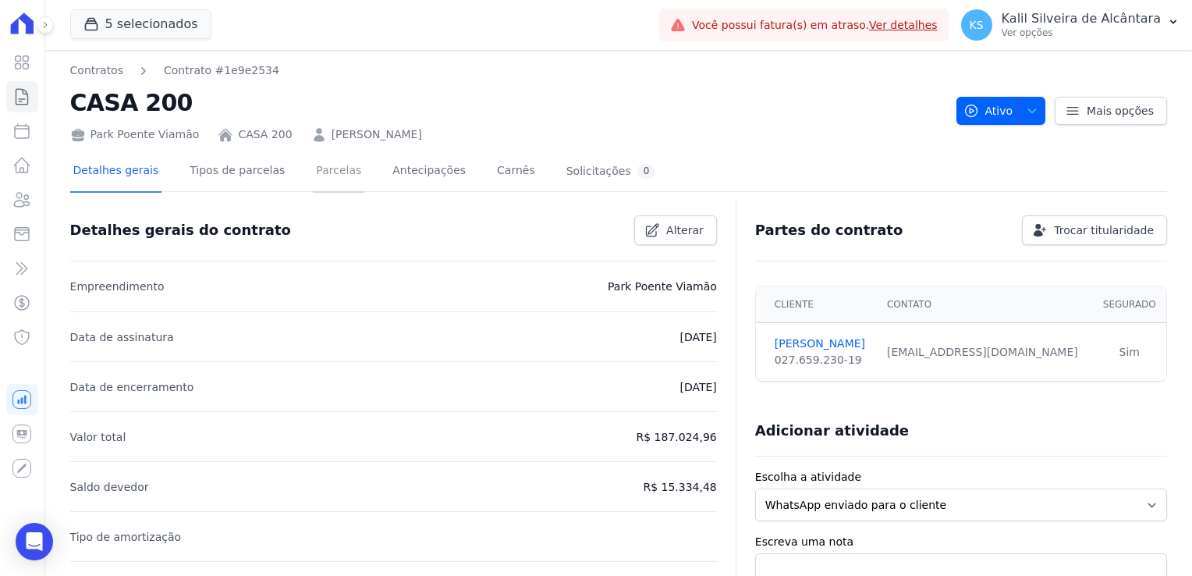
click at [314, 180] on link "Parcelas" at bounding box center [339, 171] width 52 height 41
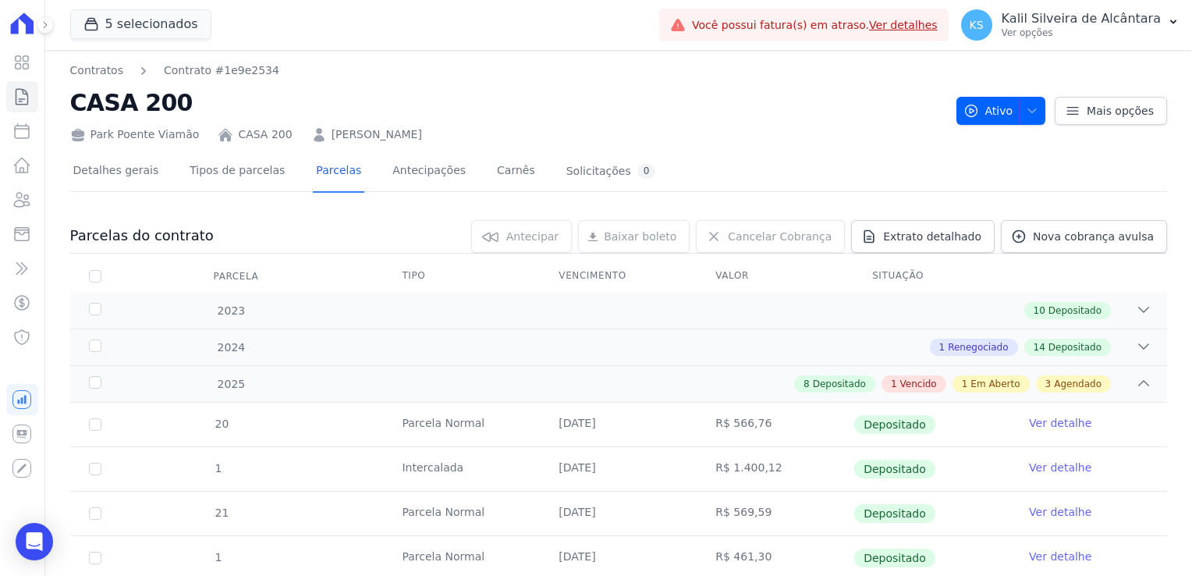
click at [371, 133] on link "[PERSON_NAME]" at bounding box center [377, 134] width 91 height 16
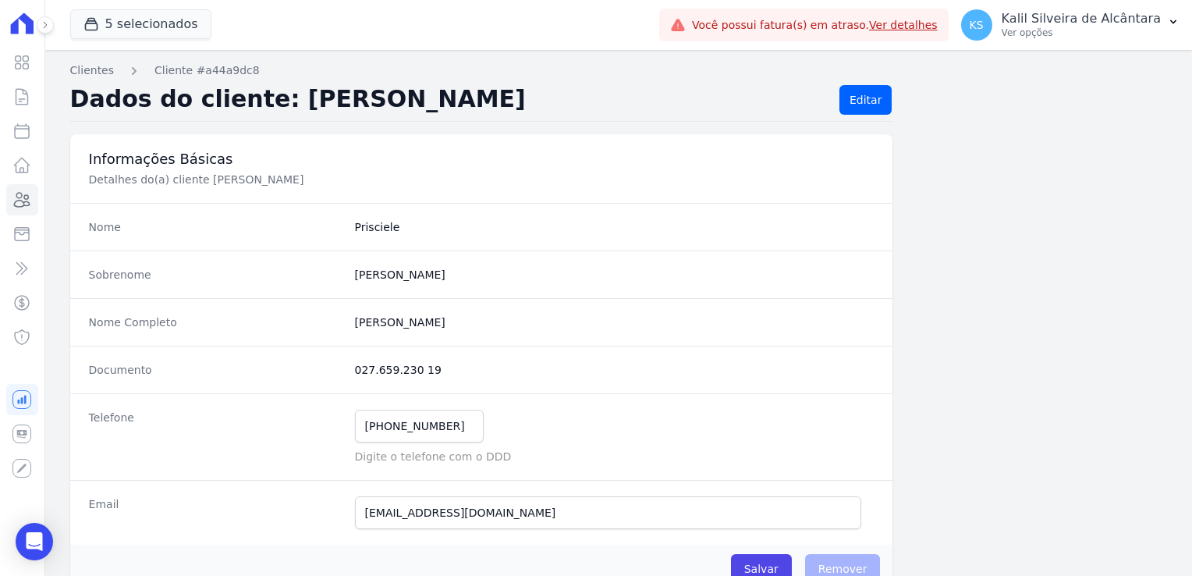
drag, startPoint x: 474, startPoint y: 327, endPoint x: 351, endPoint y: 324, distance: 122.6
click at [355, 324] on completo "[PERSON_NAME]" at bounding box center [615, 322] width 520 height 16
copy completo "[PERSON_NAME]"
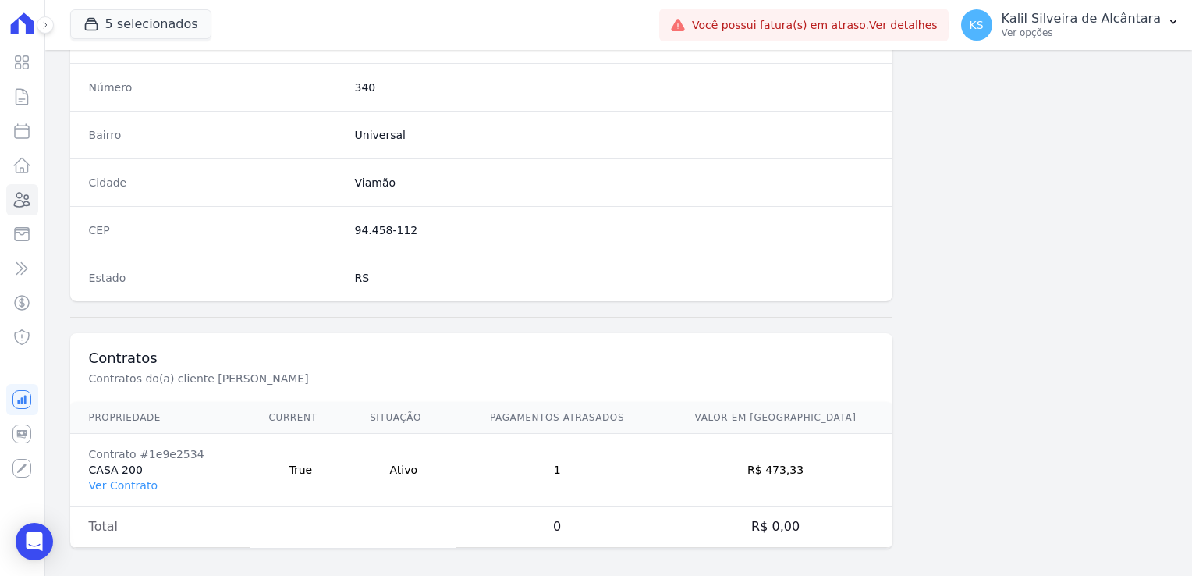
scroll to position [879, 0]
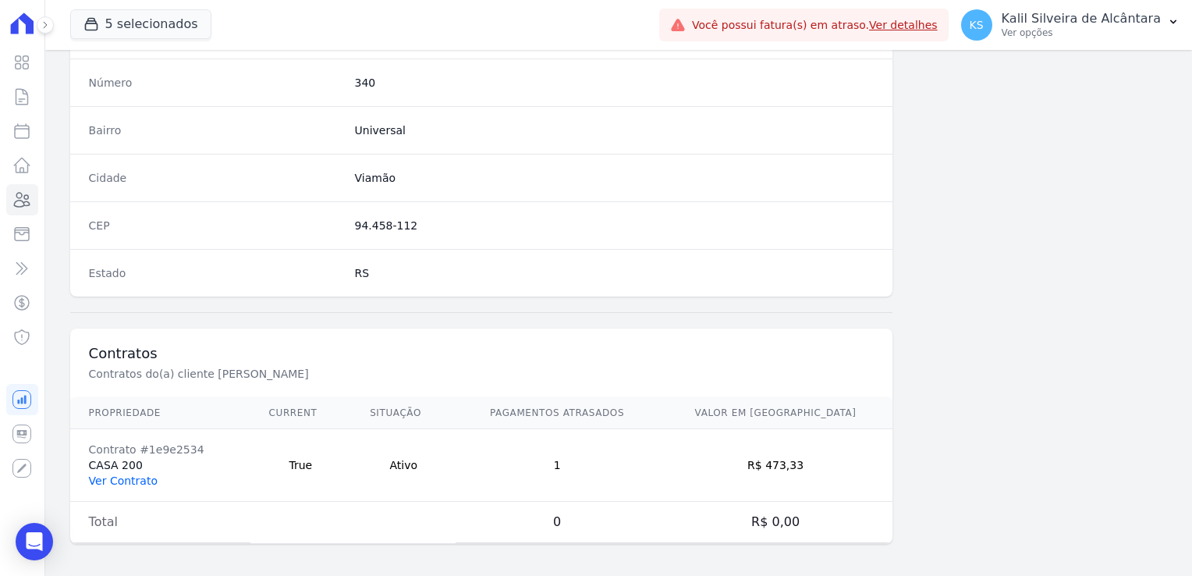
click at [99, 476] on link "Ver Contrato" at bounding box center [123, 480] width 69 height 12
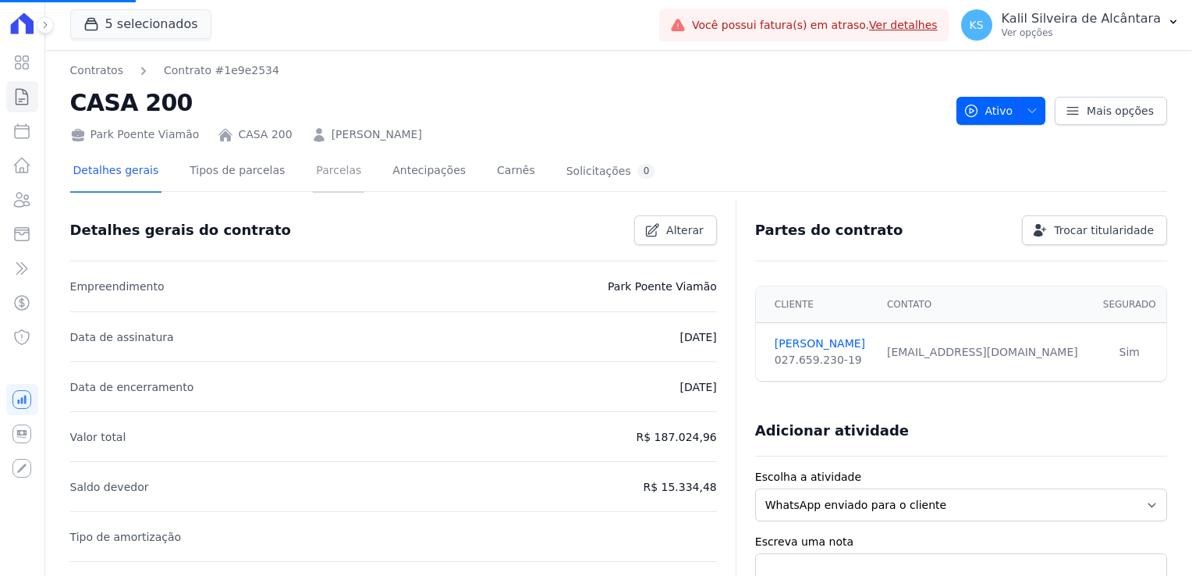
click at [313, 176] on link "Parcelas" at bounding box center [339, 171] width 52 height 41
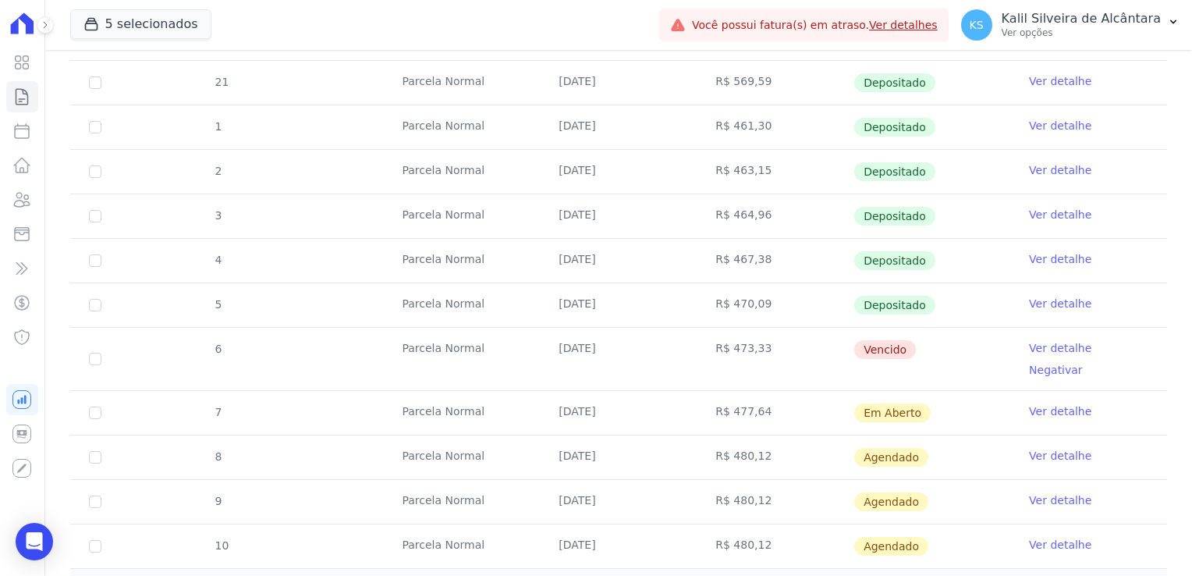
scroll to position [556, 0]
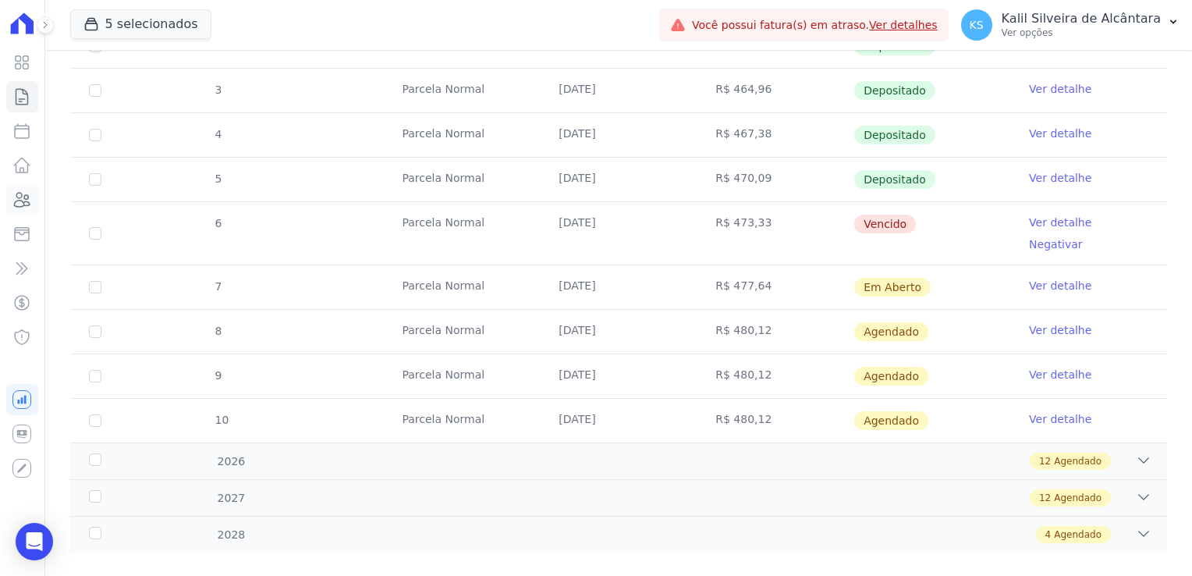
click at [29, 214] on link "Clientes" at bounding box center [22, 199] width 32 height 31
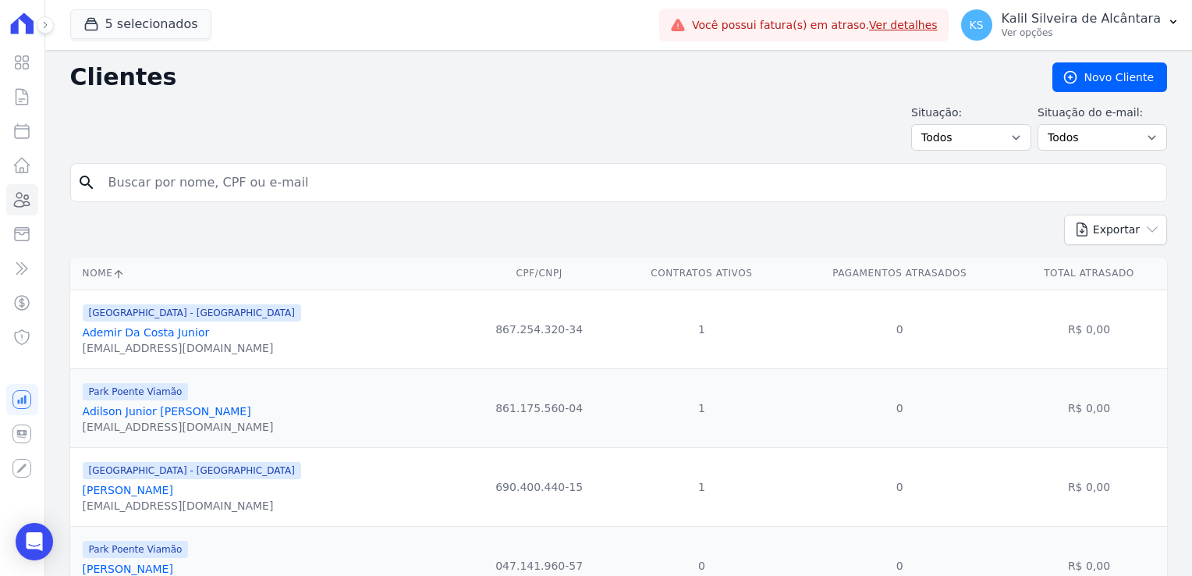
click at [354, 173] on input "search" at bounding box center [629, 182] width 1061 height 31
paste input "[PERSON_NAME]"
type input "[PERSON_NAME]"
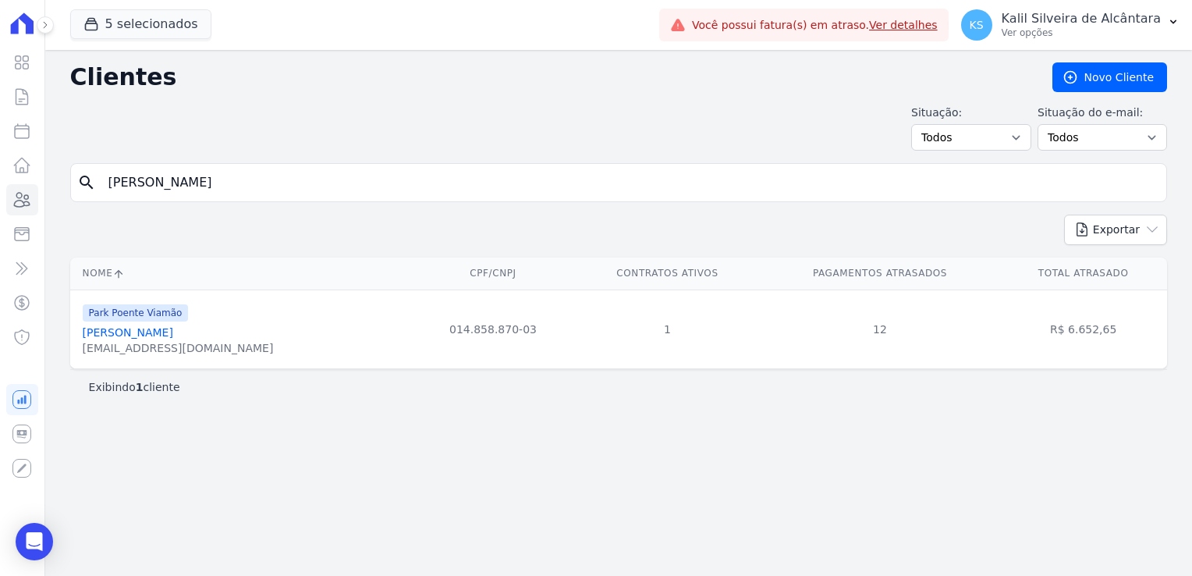
click at [173, 336] on link "[PERSON_NAME]" at bounding box center [128, 332] width 91 height 12
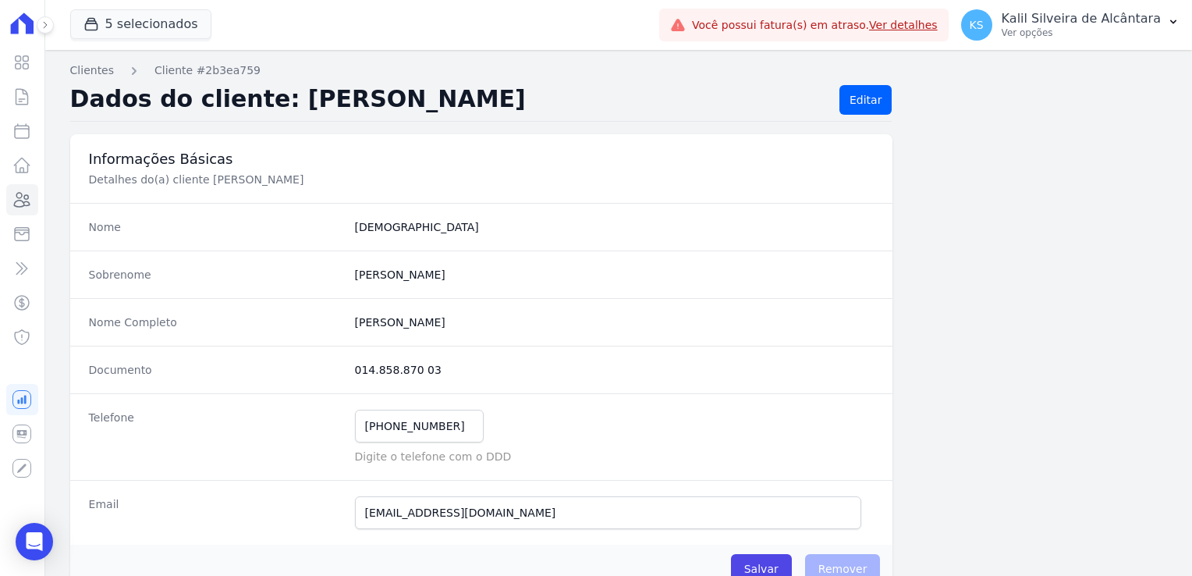
drag, startPoint x: 446, startPoint y: 371, endPoint x: 350, endPoint y: 375, distance: 96.9
click at [350, 375] on div "Documento 014.858.870 03" at bounding box center [481, 370] width 823 height 48
copy dd "014.858.870 03"
